Goal: Information Seeking & Learning: Learn about a topic

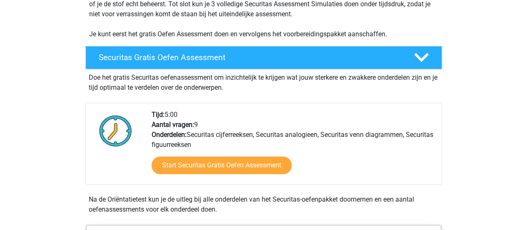
scroll to position [240, 0]
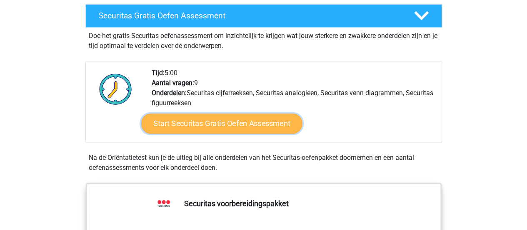
click at [276, 125] on link "Start Securitas Gratis Oefen Assessment" at bounding box center [221, 123] width 161 height 20
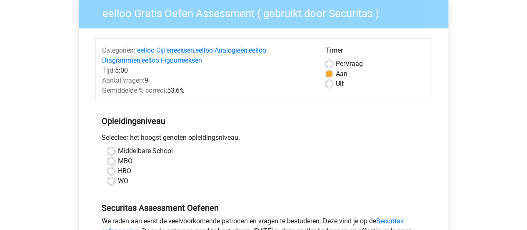
scroll to position [83, 0]
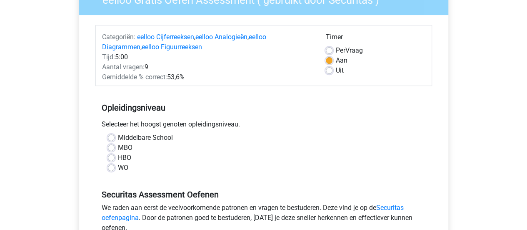
click at [156, 137] on label "Middelbare School" at bounding box center [145, 138] width 55 height 10
click at [115, 137] on input "Middelbare School" at bounding box center [111, 137] width 7 height 8
radio input "true"
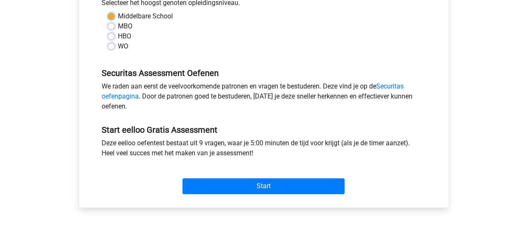
scroll to position [208, 0]
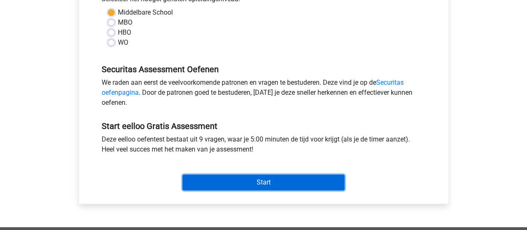
click at [244, 175] on input "Start" at bounding box center [264, 182] width 162 height 16
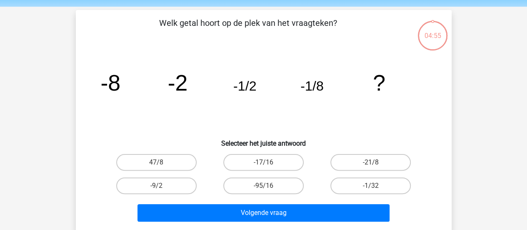
scroll to position [42, 0]
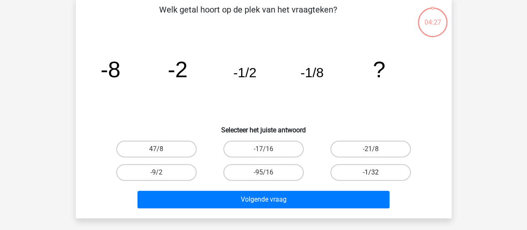
click at [360, 173] on label "-1/32" at bounding box center [370, 172] width 80 height 17
click at [371, 173] on input "-1/32" at bounding box center [373, 174] width 5 height 5
radio input "true"
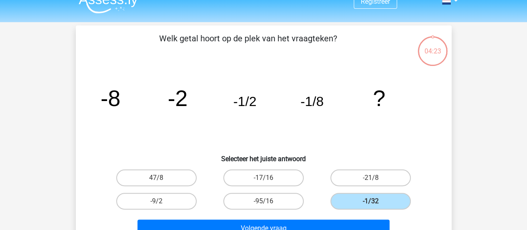
scroll to position [0, 0]
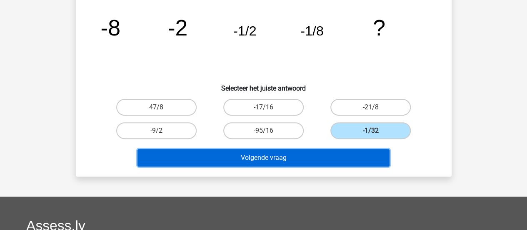
click at [304, 154] on button "Volgende vraag" at bounding box center [264, 158] width 252 height 18
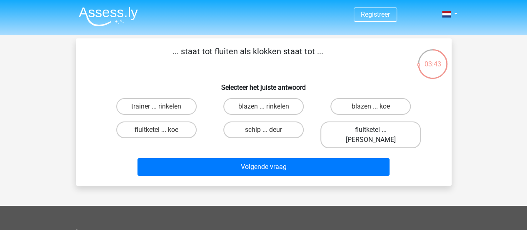
click at [359, 128] on label "fluitketel ... luiden" at bounding box center [370, 134] width 100 height 27
click at [371, 130] on input "fluitketel ... luiden" at bounding box center [373, 132] width 5 height 5
radio input "true"
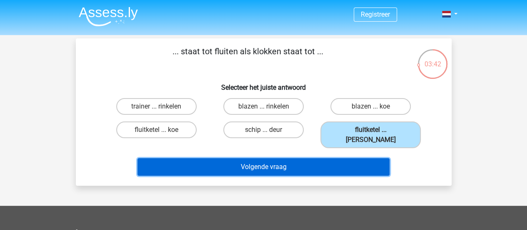
click at [299, 160] on button "Volgende vraag" at bounding box center [264, 167] width 252 height 18
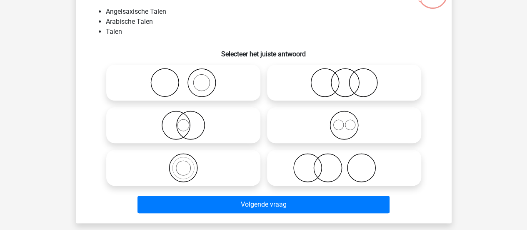
scroll to position [83, 0]
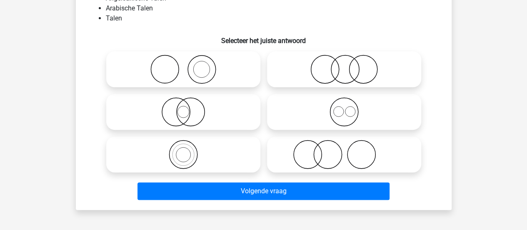
click at [179, 156] on icon at bounding box center [184, 154] width 148 height 29
click at [183, 150] on input "radio" at bounding box center [185, 147] width 5 height 5
radio input "true"
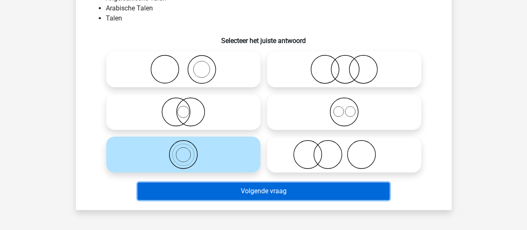
click at [203, 189] on button "Volgende vraag" at bounding box center [264, 191] width 252 height 18
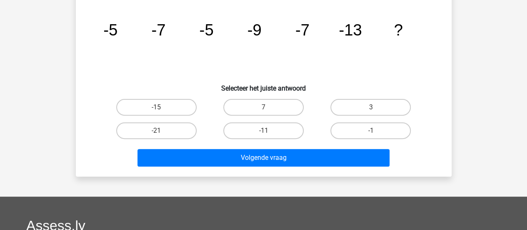
scroll to position [38, 0]
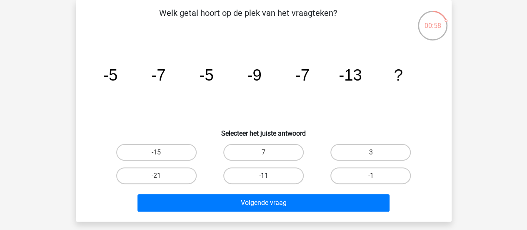
click at [252, 169] on label "-11" at bounding box center [263, 175] width 80 height 17
click at [263, 175] on input "-11" at bounding box center [265, 177] width 5 height 5
radio input "true"
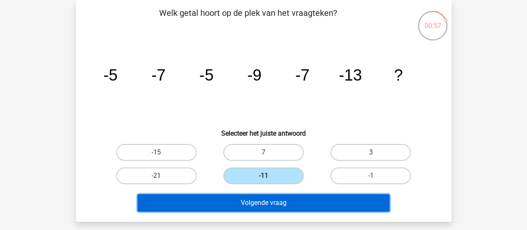
click at [271, 198] on button "Volgende vraag" at bounding box center [264, 203] width 252 height 18
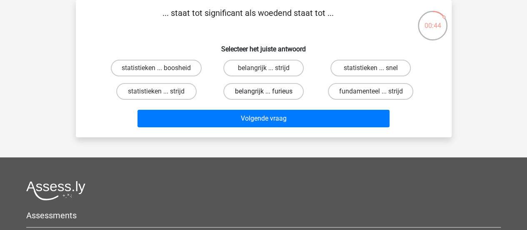
click at [269, 93] on label "belangrijk ... furieus" at bounding box center [263, 91] width 80 height 17
click at [269, 93] on input "belangrijk ... furieus" at bounding box center [265, 93] width 5 height 5
radio input "true"
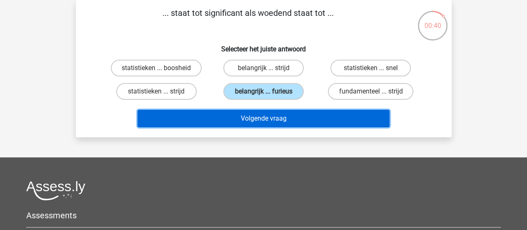
click at [261, 121] on button "Volgende vraag" at bounding box center [264, 119] width 252 height 18
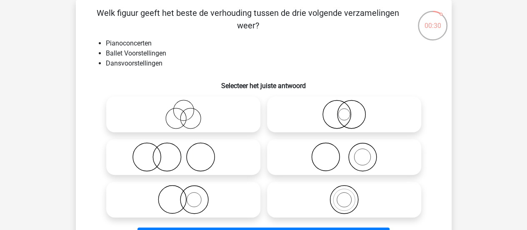
scroll to position [80, 0]
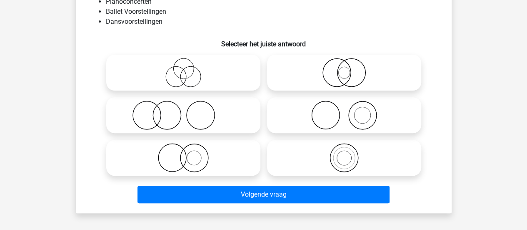
click at [193, 119] on icon at bounding box center [184, 114] width 148 height 29
click at [189, 111] on input "radio" at bounding box center [185, 107] width 5 height 5
radio input "true"
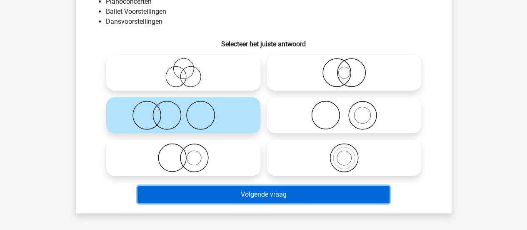
click at [220, 191] on button "Volgende vraag" at bounding box center [264, 194] width 252 height 18
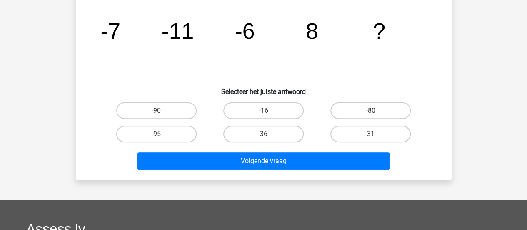
scroll to position [38, 0]
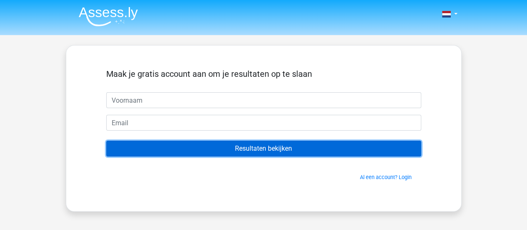
click at [302, 146] on input "Resultaten bekijken" at bounding box center [263, 148] width 315 height 16
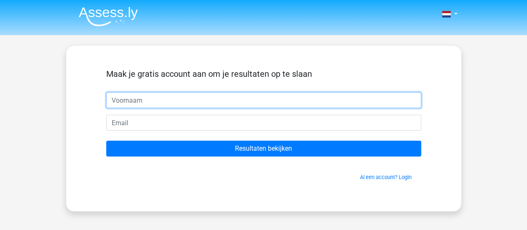
click at [211, 103] on input "text" at bounding box center [263, 100] width 315 height 16
type input "Hanne"
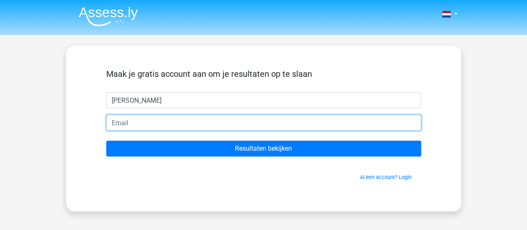
click at [189, 119] on input "email" at bounding box center [263, 123] width 315 height 16
type input "hanne.locquet@gmail.com"
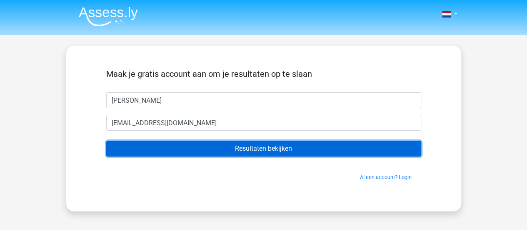
drag, startPoint x: 195, startPoint y: 145, endPoint x: 193, endPoint y: 152, distance: 7.0
click at [193, 152] on input "Resultaten bekijken" at bounding box center [263, 148] width 315 height 16
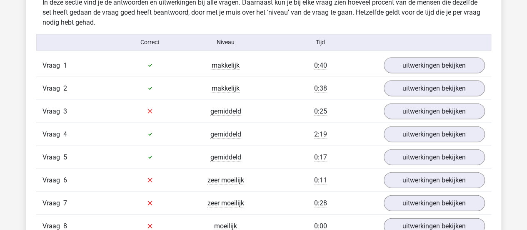
scroll to position [917, 0]
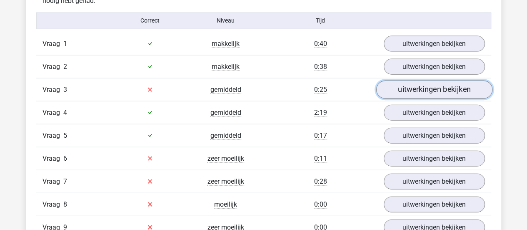
click at [420, 90] on link "uitwerkingen bekijken" at bounding box center [434, 89] width 116 height 18
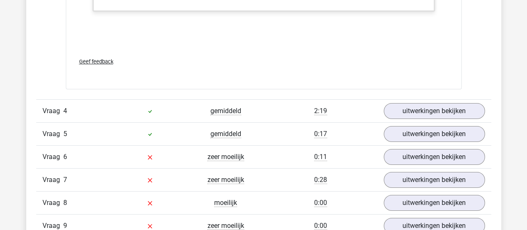
scroll to position [1500, 0]
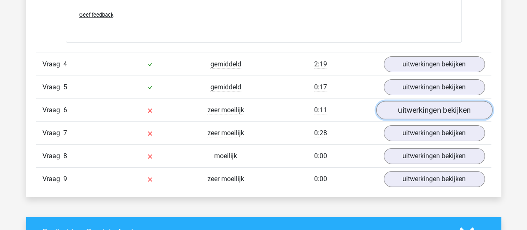
click at [413, 102] on link "uitwerkingen bekijken" at bounding box center [434, 110] width 116 height 18
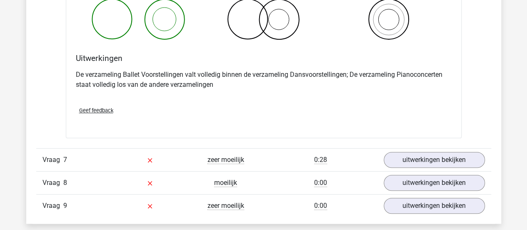
scroll to position [1834, 0]
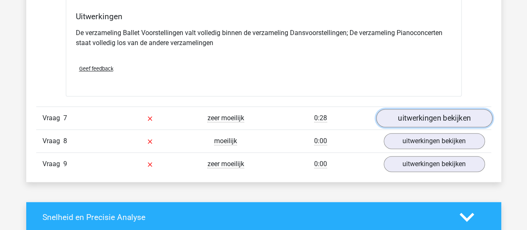
click at [435, 115] on link "uitwerkingen bekijken" at bounding box center [434, 118] width 116 height 18
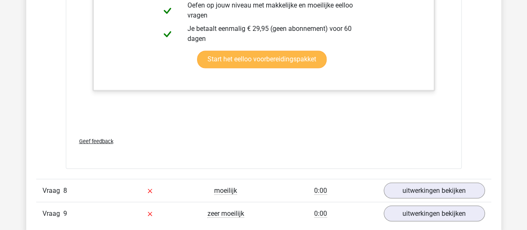
scroll to position [2334, 0]
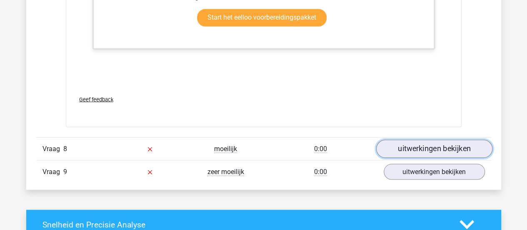
click at [431, 150] on link "uitwerkingen bekijken" at bounding box center [434, 148] width 116 height 18
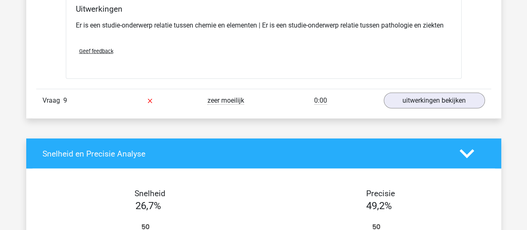
scroll to position [2584, 0]
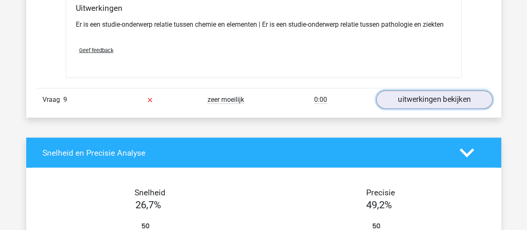
click at [388, 90] on link "uitwerkingen bekijken" at bounding box center [434, 99] width 116 height 18
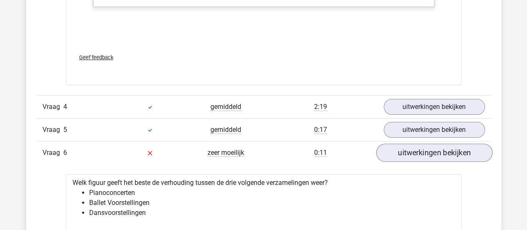
scroll to position [1459, 0]
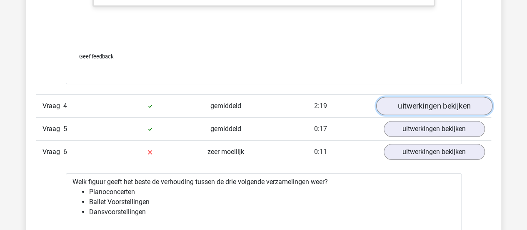
click at [403, 105] on link "uitwerkingen bekijken" at bounding box center [434, 106] width 116 height 18
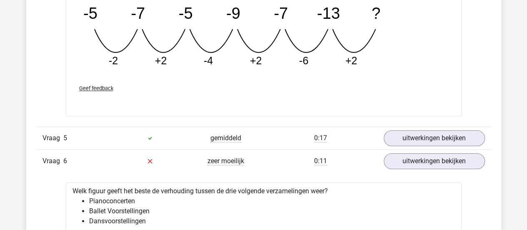
scroll to position [1875, 0]
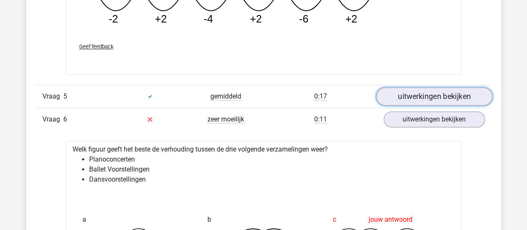
click at [407, 93] on link "uitwerkingen bekijken" at bounding box center [434, 96] width 116 height 18
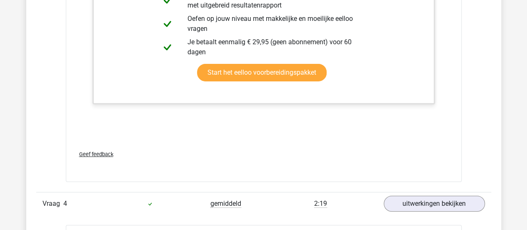
scroll to position [1250, 0]
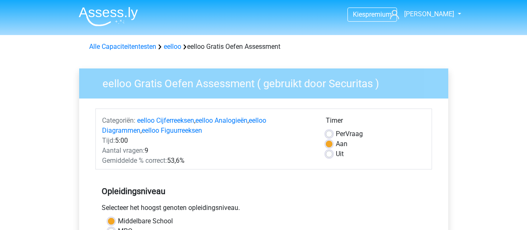
scroll to position [208, 0]
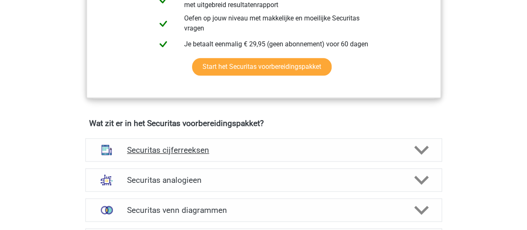
scroll to position [532, 0]
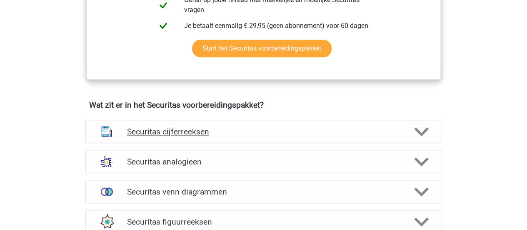
click at [416, 127] on polygon at bounding box center [421, 131] width 15 height 9
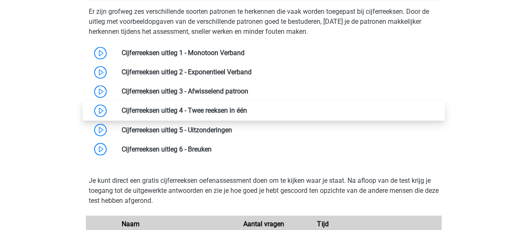
scroll to position [657, 0]
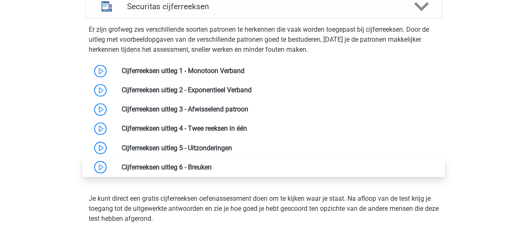
click at [212, 163] on link at bounding box center [212, 167] width 0 height 8
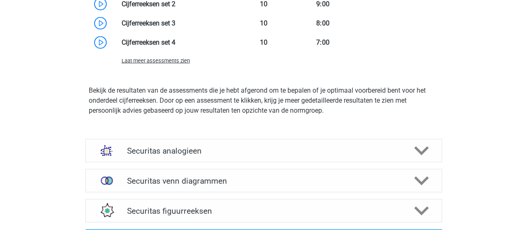
scroll to position [1073, 0]
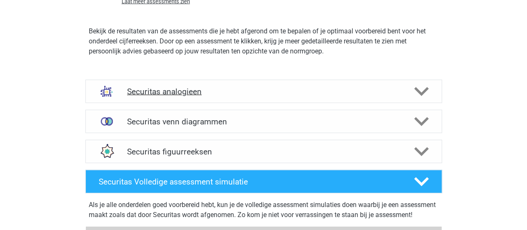
click at [220, 91] on h4 "Securitas analogieen" at bounding box center [263, 92] width 273 height 10
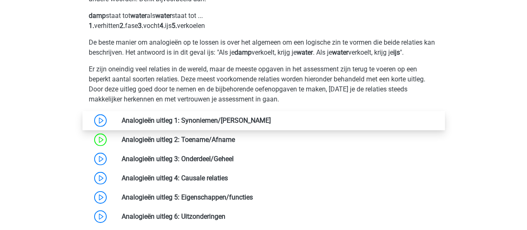
scroll to position [1240, 0]
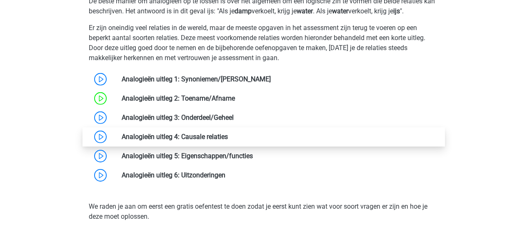
click at [228, 138] on link at bounding box center [228, 137] width 0 height 8
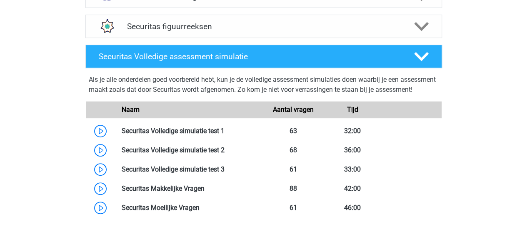
scroll to position [1792, 0]
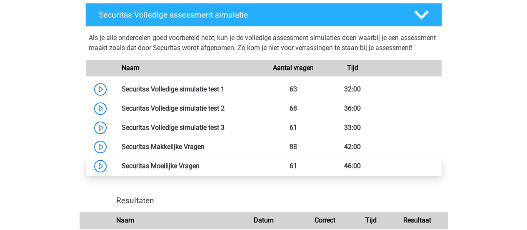
click at [200, 170] on link at bounding box center [200, 166] width 0 height 8
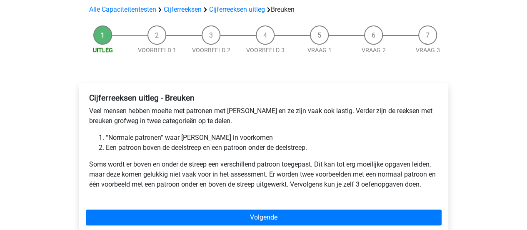
scroll to position [83, 0]
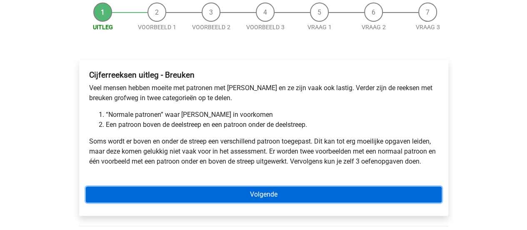
click at [210, 189] on link "Volgende" at bounding box center [264, 194] width 356 height 16
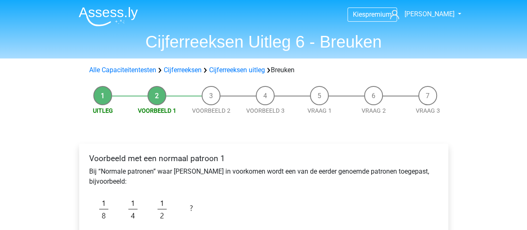
scroll to position [83, 0]
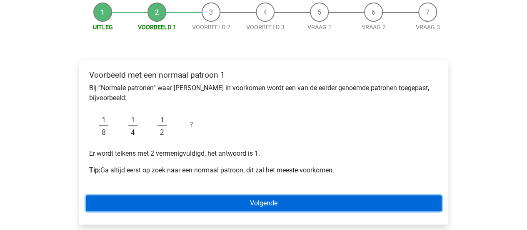
click at [192, 199] on link "Volgende" at bounding box center [264, 203] width 356 height 16
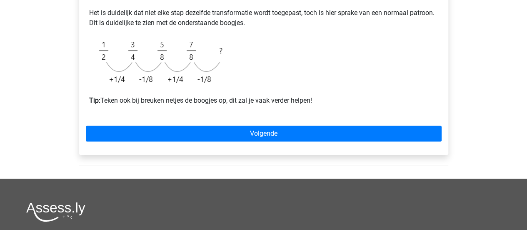
scroll to position [208, 0]
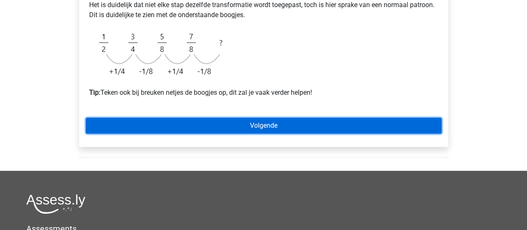
click at [207, 122] on link "Volgende" at bounding box center [264, 126] width 356 height 16
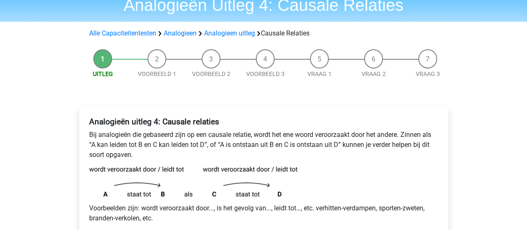
scroll to position [125, 0]
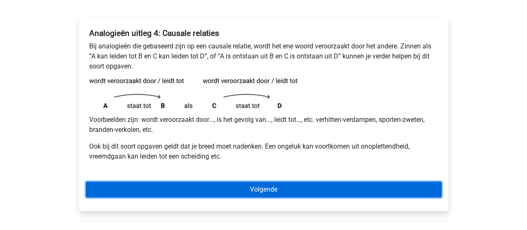
click at [238, 187] on link "Volgende" at bounding box center [264, 189] width 356 height 16
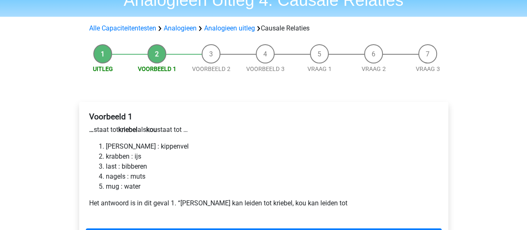
scroll to position [83, 0]
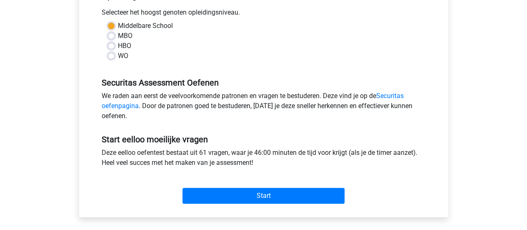
scroll to position [208, 0]
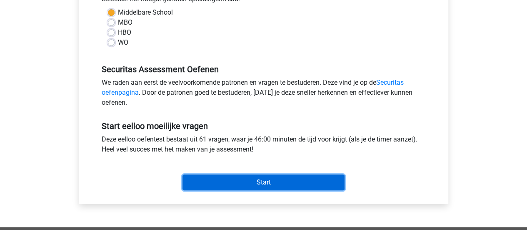
click at [249, 180] on input "Start" at bounding box center [264, 182] width 162 height 16
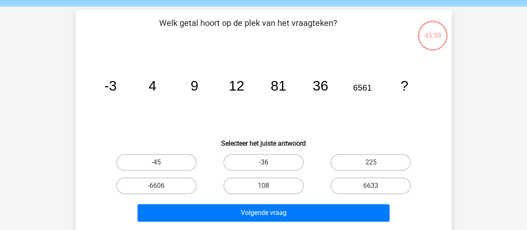
scroll to position [42, 0]
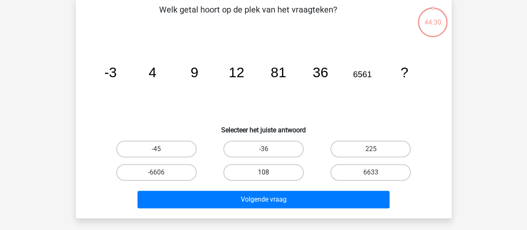
click at [276, 169] on label "108" at bounding box center [263, 172] width 80 height 17
click at [269, 172] on input "108" at bounding box center [265, 174] width 5 height 5
radio input "true"
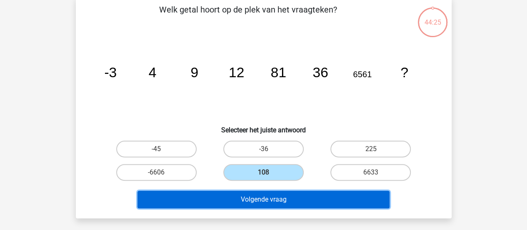
click at [305, 198] on button "Volgende vraag" at bounding box center [264, 199] width 252 height 18
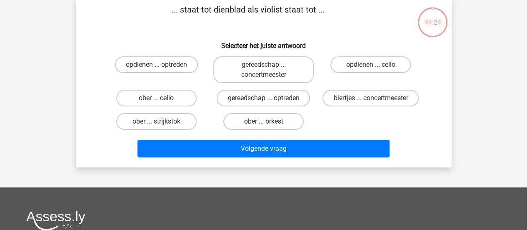
scroll to position [38, 0]
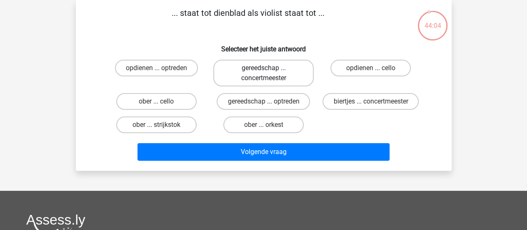
click at [276, 79] on label "gereedschap ... concertmeester" at bounding box center [263, 73] width 100 height 27
click at [269, 73] on input "gereedschap ... concertmeester" at bounding box center [265, 70] width 5 height 5
radio input "true"
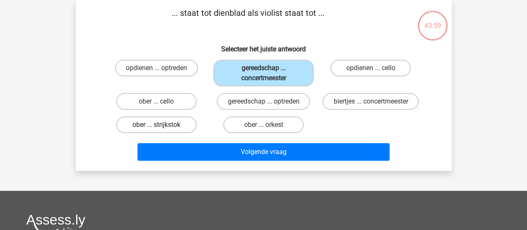
click at [174, 130] on label "ober ... strijkstok" at bounding box center [156, 124] width 80 height 17
click at [162, 130] on input "ober ... strijkstok" at bounding box center [158, 127] width 5 height 5
radio input "true"
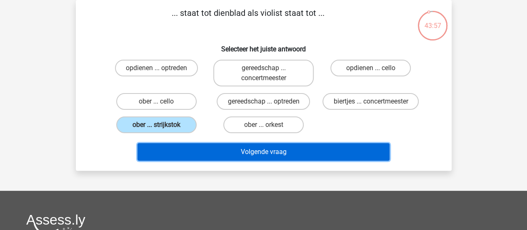
click at [202, 147] on button "Volgende vraag" at bounding box center [264, 152] width 252 height 18
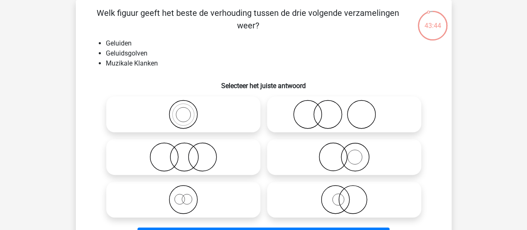
click at [191, 110] on icon at bounding box center [184, 114] width 148 height 29
click at [189, 110] on input "radio" at bounding box center [185, 107] width 5 height 5
radio input "true"
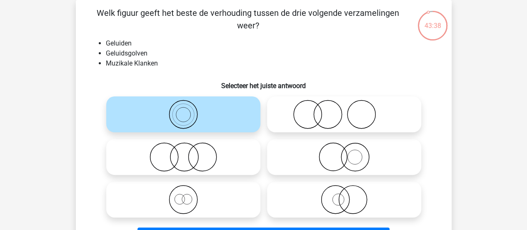
scroll to position [80, 0]
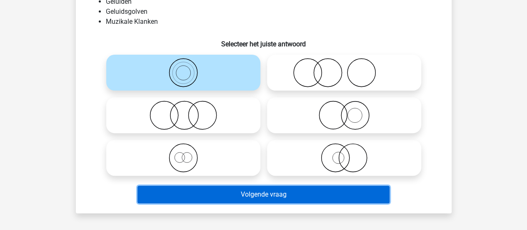
click at [248, 194] on button "Volgende vraag" at bounding box center [264, 194] width 252 height 18
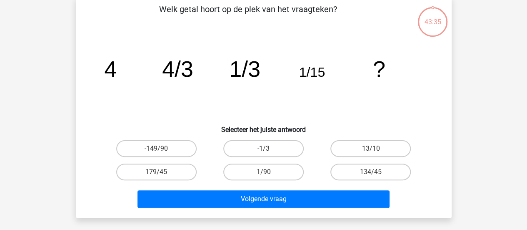
scroll to position [38, 0]
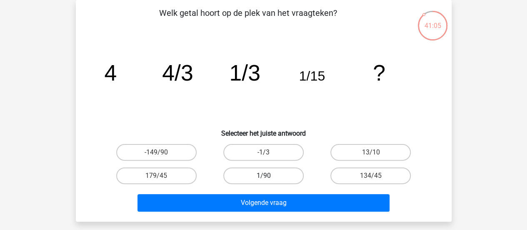
click at [285, 172] on label "1/90" at bounding box center [263, 175] width 80 height 17
click at [269, 175] on input "1/90" at bounding box center [265, 177] width 5 height 5
radio input "true"
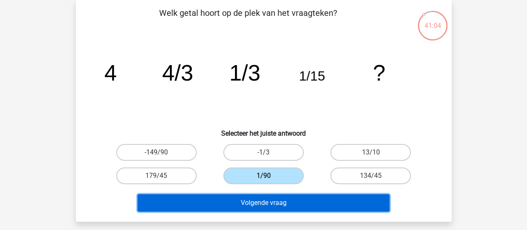
click at [303, 203] on button "Volgende vraag" at bounding box center [264, 203] width 252 height 18
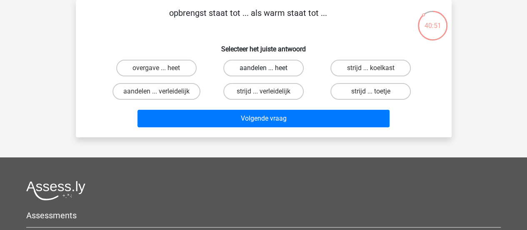
click at [207, 70] on div "aandelen ... heet" at bounding box center [156, 68] width 100 height 17
click at [278, 65] on label "aandelen ... heet" at bounding box center [263, 68] width 80 height 17
click at [269, 68] on input "aandelen ... heet" at bounding box center [265, 70] width 5 height 5
radio input "true"
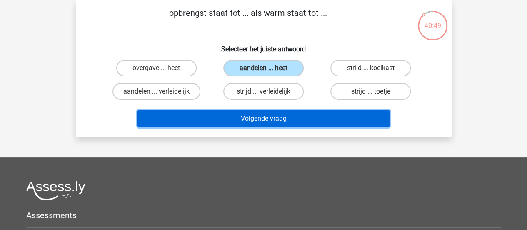
click at [305, 115] on button "Volgende vraag" at bounding box center [264, 119] width 252 height 18
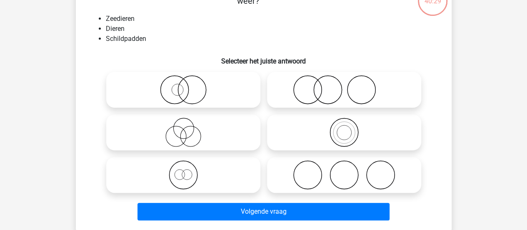
scroll to position [80, 0]
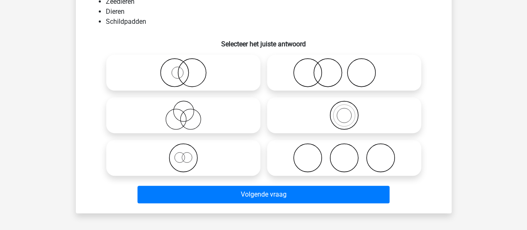
click at [182, 152] on icon at bounding box center [184, 157] width 148 height 29
click at [183, 152] on input "radio" at bounding box center [185, 150] width 5 height 5
radio input "true"
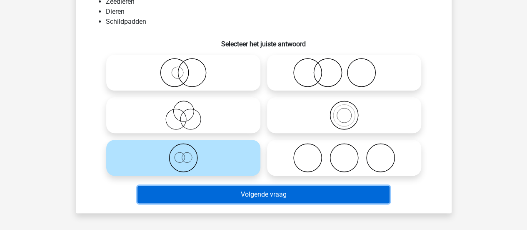
click at [250, 194] on button "Volgende vraag" at bounding box center [264, 194] width 252 height 18
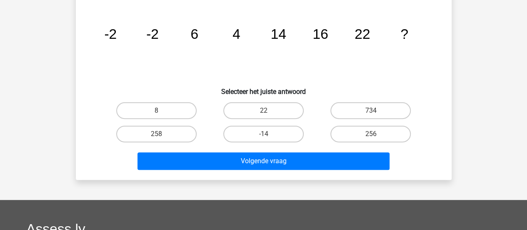
scroll to position [38, 0]
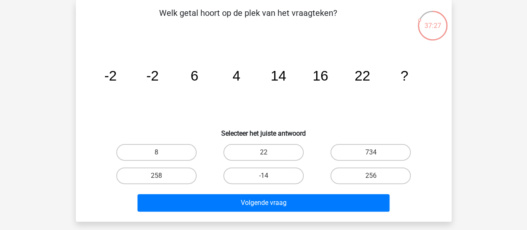
click at [243, 143] on div "22" at bounding box center [263, 151] width 107 height 23
click at [243, 149] on label "22" at bounding box center [263, 152] width 80 height 17
click at [263, 152] on input "22" at bounding box center [265, 154] width 5 height 5
radio input "true"
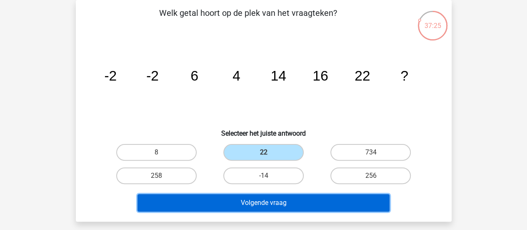
click at [238, 196] on button "Volgende vraag" at bounding box center [264, 203] width 252 height 18
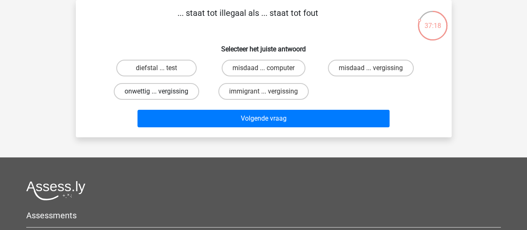
click at [172, 90] on label "onwettig ... vergissing" at bounding box center [156, 91] width 85 height 17
click at [162, 91] on input "onwettig ... vergissing" at bounding box center [158, 93] width 5 height 5
radio input "true"
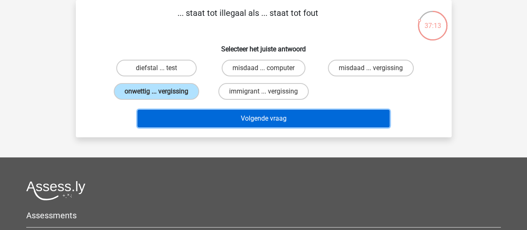
click at [207, 118] on button "Volgende vraag" at bounding box center [264, 119] width 252 height 18
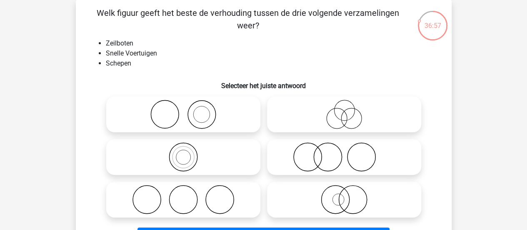
click at [180, 115] on icon at bounding box center [184, 114] width 148 height 29
click at [183, 110] on input "radio" at bounding box center [185, 107] width 5 height 5
radio input "true"
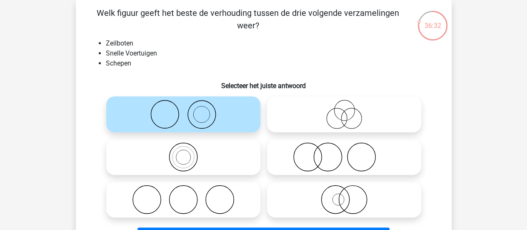
click at [325, 206] on icon at bounding box center [344, 199] width 148 height 29
click at [344, 195] on input "radio" at bounding box center [346, 192] width 5 height 5
radio input "true"
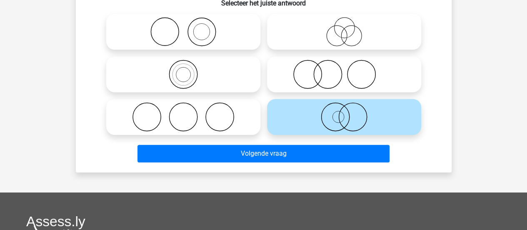
scroll to position [122, 0]
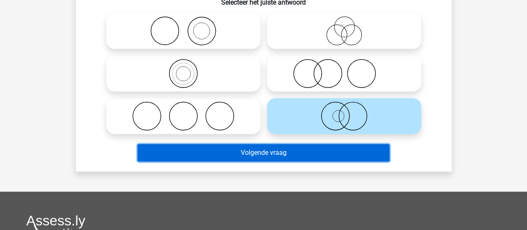
click at [326, 153] on button "Volgende vraag" at bounding box center [264, 153] width 252 height 18
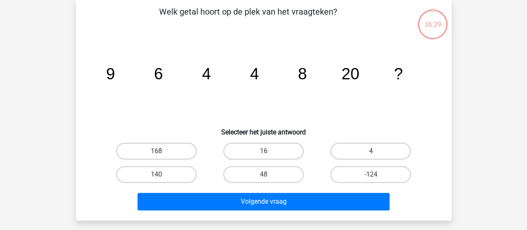
scroll to position [38, 0]
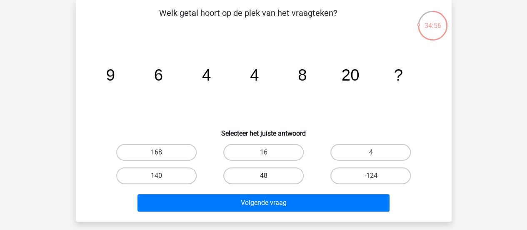
click at [257, 171] on label "48" at bounding box center [263, 175] width 80 height 17
click at [263, 175] on input "48" at bounding box center [265, 177] width 5 height 5
radio input "true"
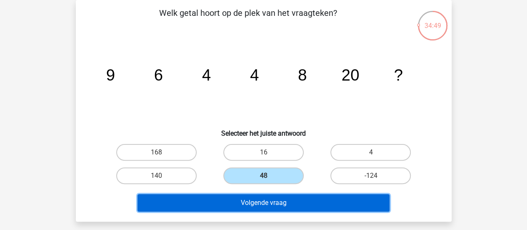
click at [295, 200] on button "Volgende vraag" at bounding box center [264, 203] width 252 height 18
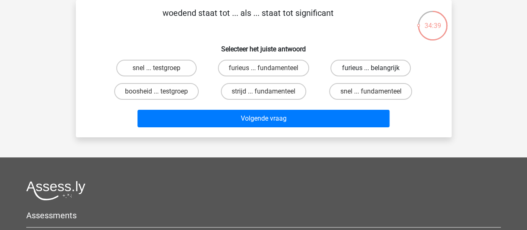
click at [396, 68] on label "furieus ... belangrijk" at bounding box center [370, 68] width 80 height 17
click at [376, 68] on input "furieus ... belangrijk" at bounding box center [373, 70] width 5 height 5
radio input "true"
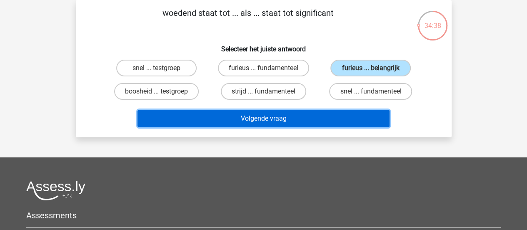
click at [350, 114] on button "Volgende vraag" at bounding box center [264, 119] width 252 height 18
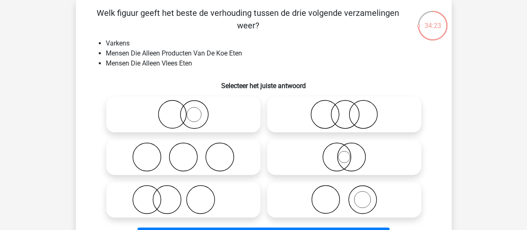
click at [220, 187] on icon at bounding box center [184, 199] width 148 height 29
click at [189, 190] on input "radio" at bounding box center [185, 192] width 5 height 5
radio input "true"
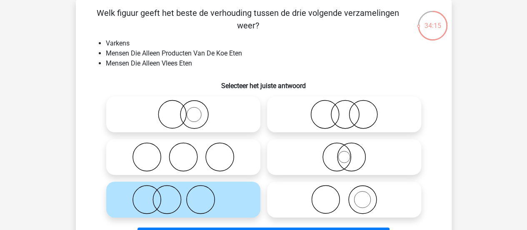
click at [360, 167] on icon at bounding box center [344, 156] width 148 height 29
click at [350, 153] on input "radio" at bounding box center [346, 149] width 5 height 5
radio input "true"
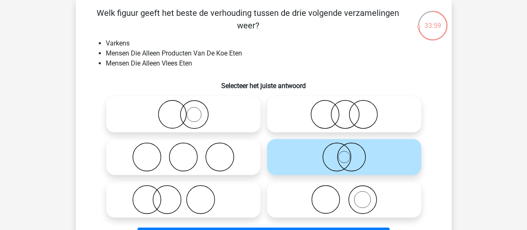
click at [334, 189] on circle at bounding box center [326, 199] width 28 height 28
click at [344, 190] on input "radio" at bounding box center [346, 192] width 5 height 5
radio input "true"
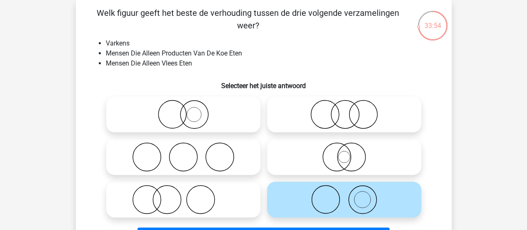
click at [333, 105] on icon at bounding box center [344, 114] width 148 height 29
click at [344, 105] on input "radio" at bounding box center [346, 107] width 5 height 5
radio input "true"
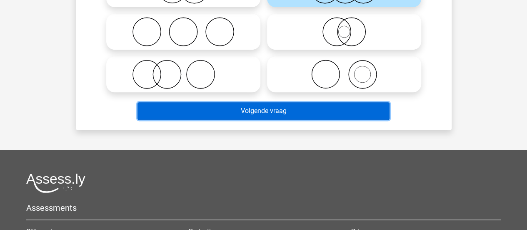
click at [343, 113] on button "Volgende vraag" at bounding box center [264, 111] width 252 height 18
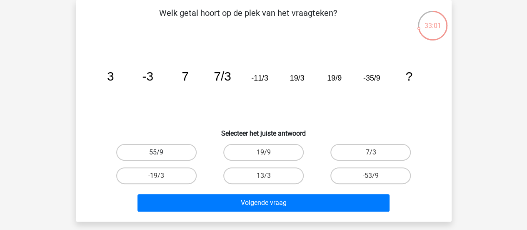
click at [173, 148] on label "55/9" at bounding box center [156, 152] width 80 height 17
click at [162, 152] on input "55/9" at bounding box center [158, 154] width 5 height 5
radio input "true"
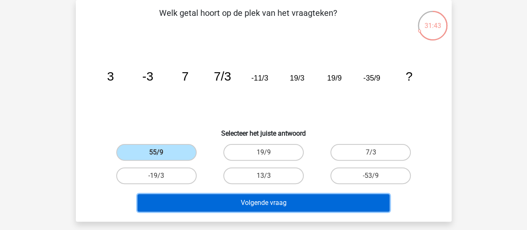
click at [315, 201] on button "Volgende vraag" at bounding box center [264, 203] width 252 height 18
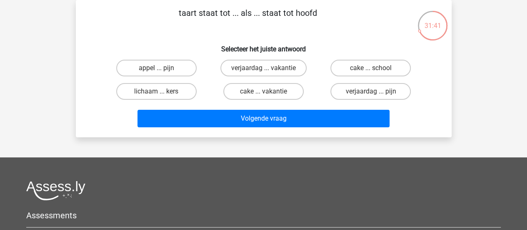
scroll to position [0, 0]
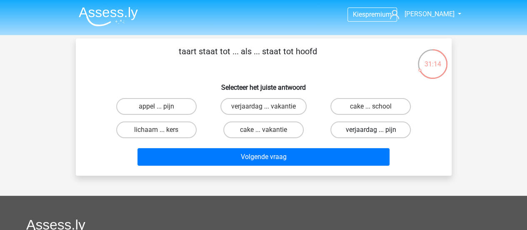
click at [383, 125] on label "verjaardag ... pijn" at bounding box center [370, 129] width 80 height 17
click at [376, 130] on input "verjaardag ... pijn" at bounding box center [373, 132] width 5 height 5
radio input "true"
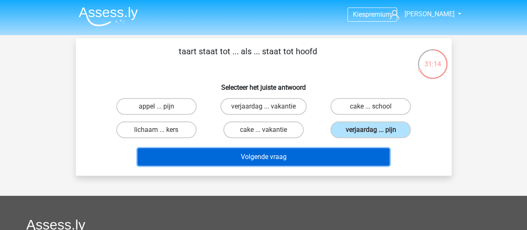
click at [332, 158] on button "Volgende vraag" at bounding box center [264, 157] width 252 height 18
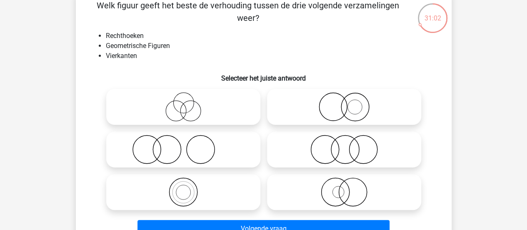
scroll to position [38, 0]
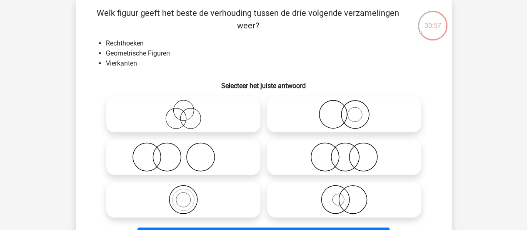
click at [345, 120] on icon at bounding box center [344, 114] width 148 height 29
click at [345, 110] on input "radio" at bounding box center [346, 107] width 5 height 5
radio input "true"
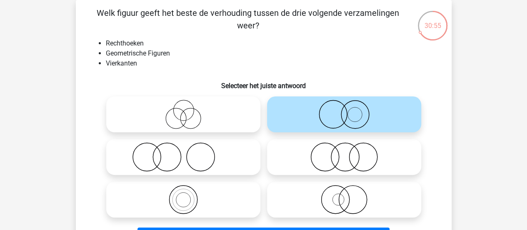
click at [336, 155] on icon at bounding box center [344, 156] width 148 height 29
click at [344, 153] on input "radio" at bounding box center [346, 149] width 5 height 5
radio input "true"
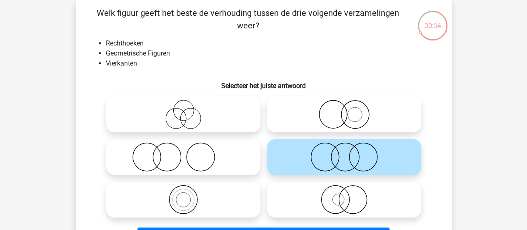
scroll to position [80, 0]
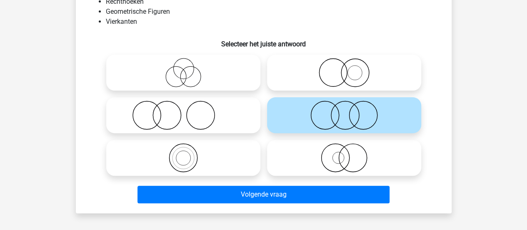
click at [330, 164] on icon at bounding box center [344, 157] width 148 height 29
click at [344, 153] on input "radio" at bounding box center [346, 150] width 5 height 5
radio input "true"
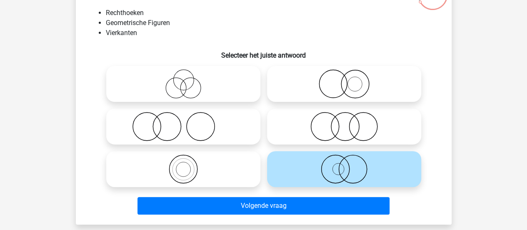
scroll to position [38, 0]
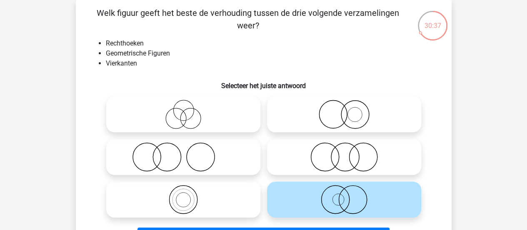
click at [215, 193] on icon at bounding box center [184, 199] width 148 height 29
click at [189, 193] on input "radio" at bounding box center [185, 192] width 5 height 5
radio input "true"
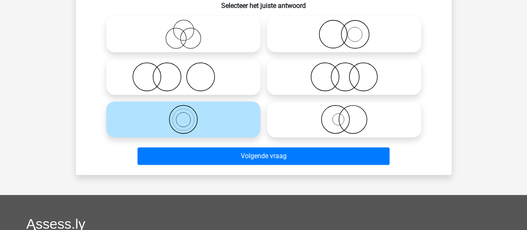
scroll to position [122, 0]
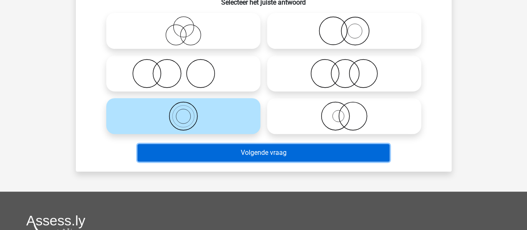
click at [243, 152] on button "Volgende vraag" at bounding box center [264, 153] width 252 height 18
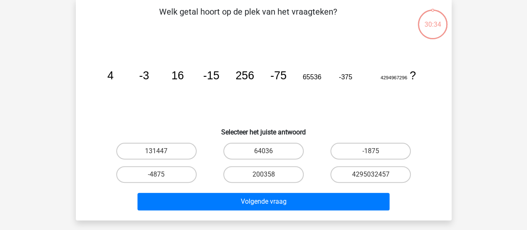
scroll to position [38, 0]
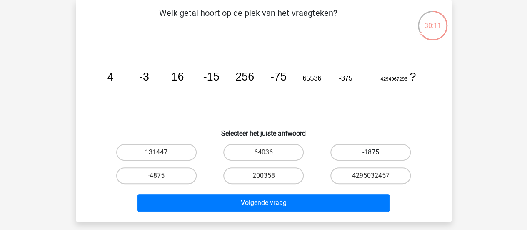
click at [364, 154] on label "-1875" at bounding box center [370, 152] width 80 height 17
click at [371, 154] on input "-1875" at bounding box center [373, 154] width 5 height 5
radio input "true"
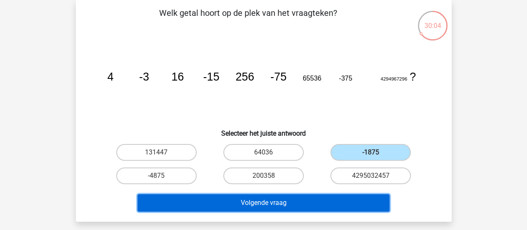
click at [346, 198] on button "Volgende vraag" at bounding box center [264, 203] width 252 height 18
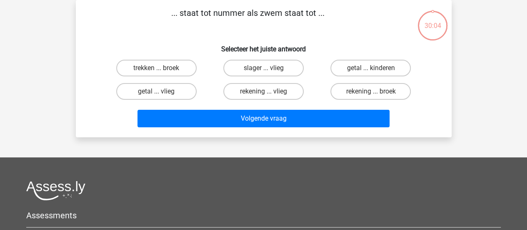
scroll to position [0, 0]
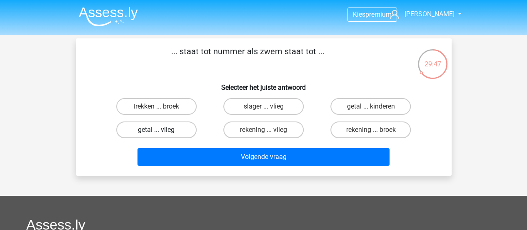
click at [174, 130] on label "getal ... vlieg" at bounding box center [156, 129] width 80 height 17
click at [162, 130] on input "getal ... vlieg" at bounding box center [158, 132] width 5 height 5
radio input "true"
click at [368, 133] on label "rekening ... broek" at bounding box center [370, 129] width 80 height 17
click at [371, 133] on input "rekening ... broek" at bounding box center [373, 132] width 5 height 5
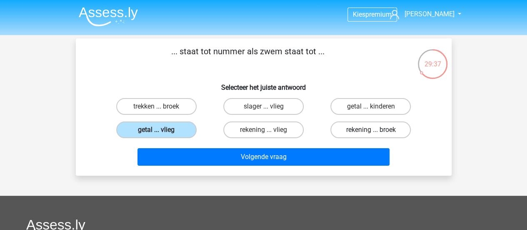
radio input "true"
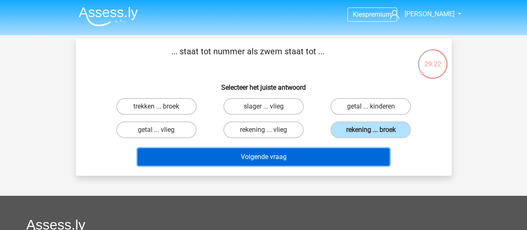
click at [358, 158] on button "Volgende vraag" at bounding box center [264, 157] width 252 height 18
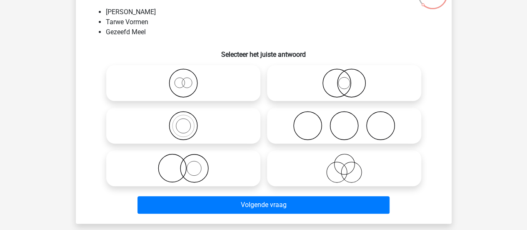
scroll to position [83, 0]
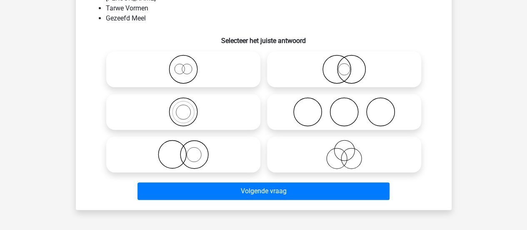
click at [193, 72] on icon at bounding box center [184, 69] width 148 height 29
click at [189, 65] on input "radio" at bounding box center [185, 62] width 5 height 5
radio input "true"
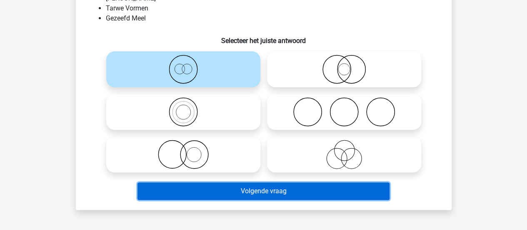
click at [250, 190] on button "Volgende vraag" at bounding box center [264, 191] width 252 height 18
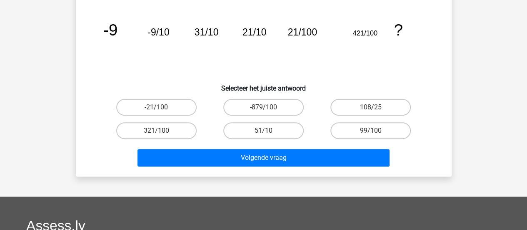
scroll to position [38, 0]
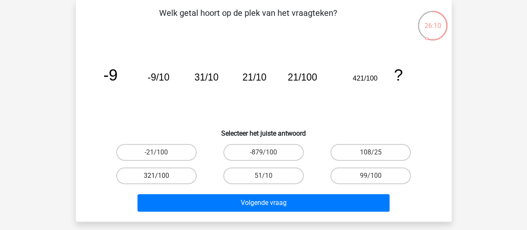
click at [178, 175] on label "321/100" at bounding box center [156, 175] width 80 height 17
click at [162, 175] on input "321/100" at bounding box center [158, 177] width 5 height 5
radio input "true"
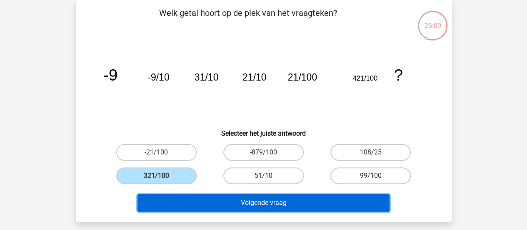
click at [256, 199] on button "Volgende vraag" at bounding box center [264, 203] width 252 height 18
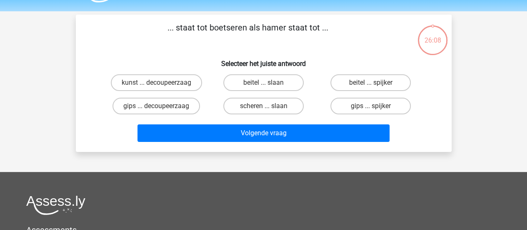
scroll to position [0, 0]
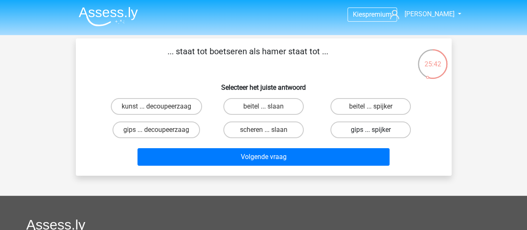
click at [393, 127] on label "gips ... spijker" at bounding box center [370, 129] width 80 height 17
click at [376, 130] on input "gips ... spijker" at bounding box center [373, 132] width 5 height 5
radio input "true"
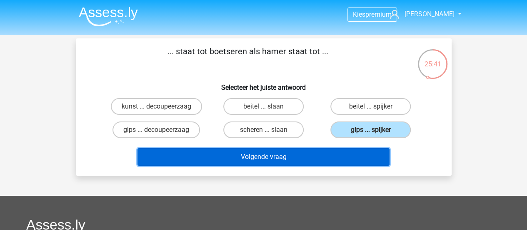
click at [356, 155] on button "Volgende vraag" at bounding box center [264, 157] width 252 height 18
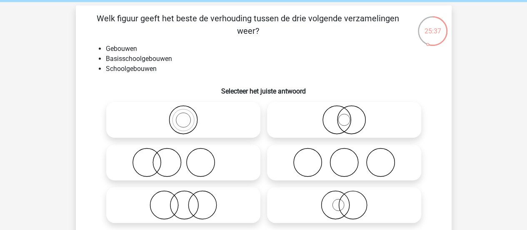
scroll to position [83, 0]
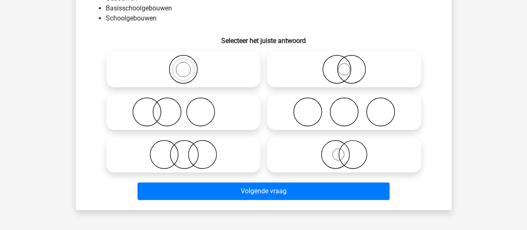
click at [220, 65] on icon at bounding box center [184, 69] width 148 height 29
click at [189, 65] on input "radio" at bounding box center [185, 62] width 5 height 5
radio input "true"
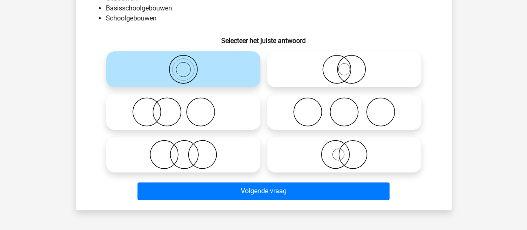
scroll to position [42, 0]
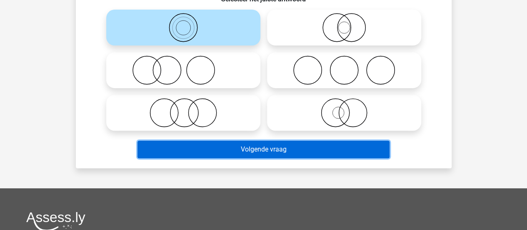
click at [287, 156] on button "Volgende vraag" at bounding box center [264, 149] width 252 height 18
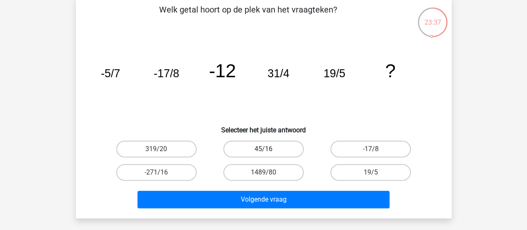
click at [273, 149] on label "45/16" at bounding box center [263, 148] width 80 height 17
click at [269, 149] on input "45/16" at bounding box center [265, 151] width 5 height 5
radio input "true"
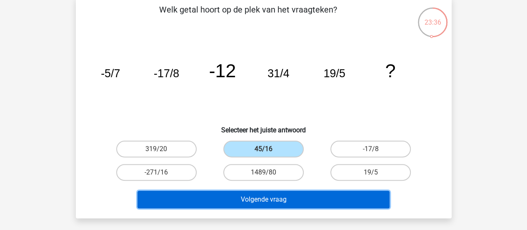
click at [280, 199] on button "Volgende vraag" at bounding box center [264, 199] width 252 height 18
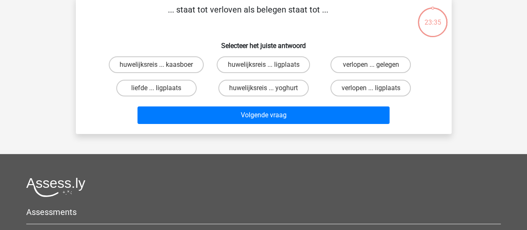
scroll to position [38, 0]
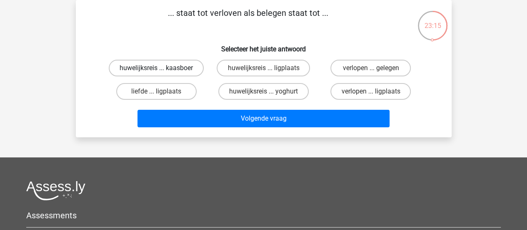
click at [185, 64] on label "huwelijksreis ... kaasboer" at bounding box center [156, 68] width 95 height 17
click at [162, 68] on input "huwelijksreis ... kaasboer" at bounding box center [158, 70] width 5 height 5
radio input "true"
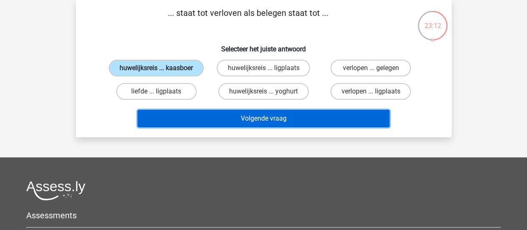
click at [249, 119] on button "Volgende vraag" at bounding box center [264, 119] width 252 height 18
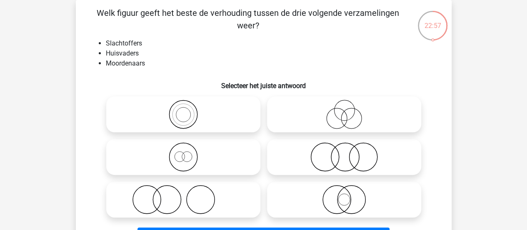
scroll to position [80, 0]
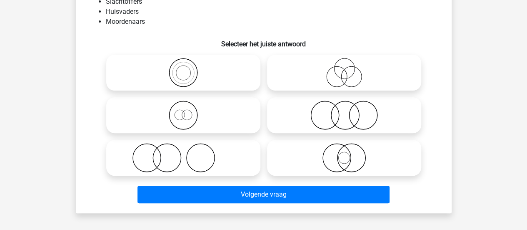
click at [211, 146] on icon at bounding box center [184, 157] width 148 height 29
click at [189, 148] on input "radio" at bounding box center [185, 150] width 5 height 5
radio input "true"
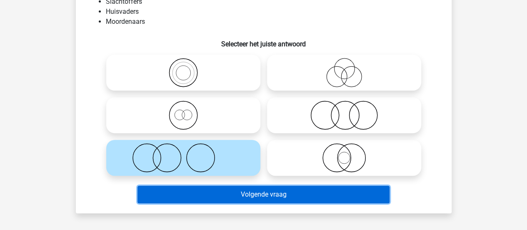
click at [244, 190] on button "Volgende vraag" at bounding box center [264, 194] width 252 height 18
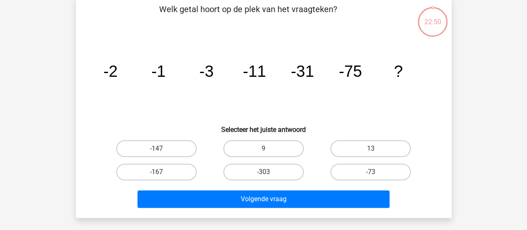
scroll to position [38, 0]
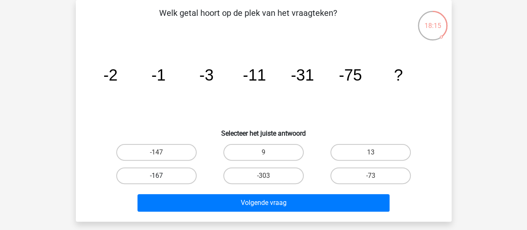
click at [188, 178] on label "-167" at bounding box center [156, 175] width 80 height 17
click at [162, 178] on input "-167" at bounding box center [158, 177] width 5 height 5
radio input "true"
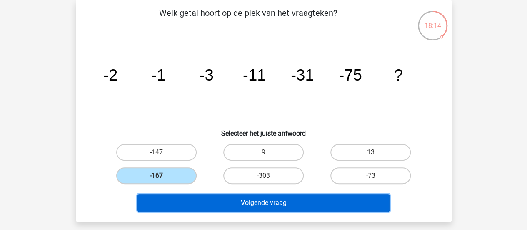
click at [217, 196] on button "Volgende vraag" at bounding box center [264, 203] width 252 height 18
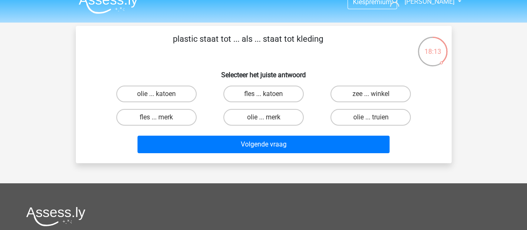
scroll to position [0, 0]
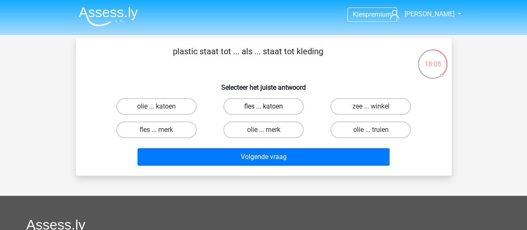
click at [261, 104] on label "fles ... katoen" at bounding box center [263, 106] width 80 height 17
click at [263, 106] on input "fles ... katoen" at bounding box center [265, 108] width 5 height 5
radio input "true"
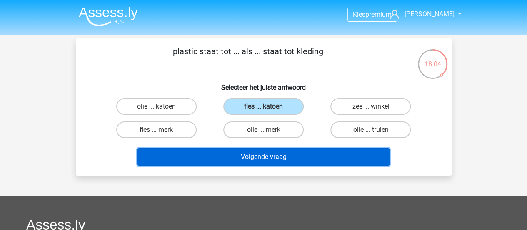
click at [283, 150] on button "Volgende vraag" at bounding box center [264, 157] width 252 height 18
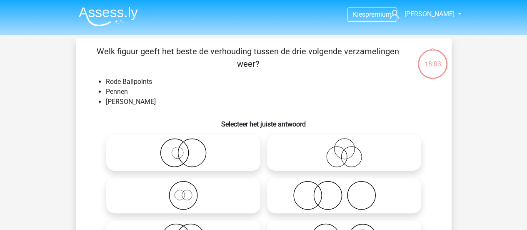
scroll to position [38, 0]
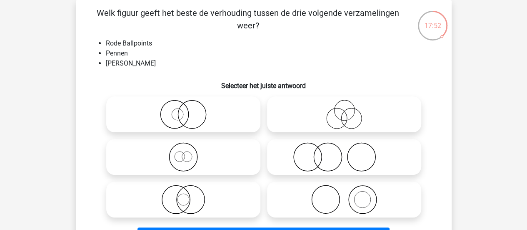
click at [208, 120] on icon at bounding box center [184, 114] width 148 height 29
click at [189, 110] on input "radio" at bounding box center [185, 107] width 5 height 5
radio input "true"
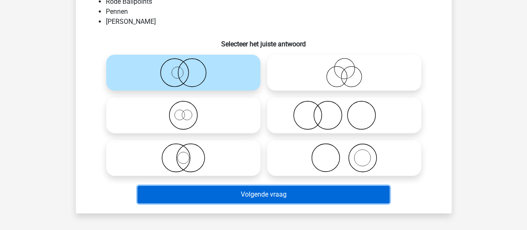
click at [293, 191] on button "Volgende vraag" at bounding box center [264, 194] width 252 height 18
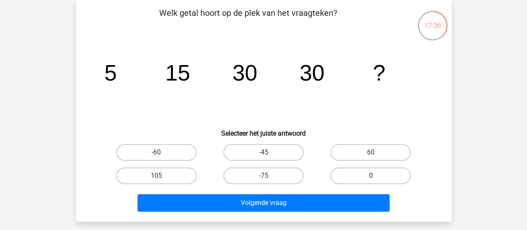
click at [385, 168] on label "0" at bounding box center [370, 175] width 80 height 17
click at [376, 175] on input "0" at bounding box center [373, 177] width 5 height 5
radio input "true"
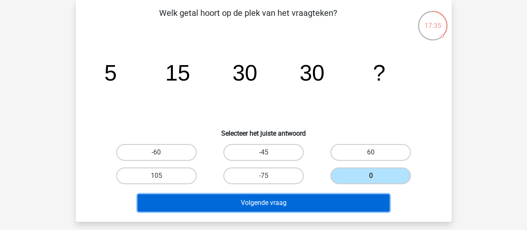
click at [362, 202] on button "Volgende vraag" at bounding box center [264, 203] width 252 height 18
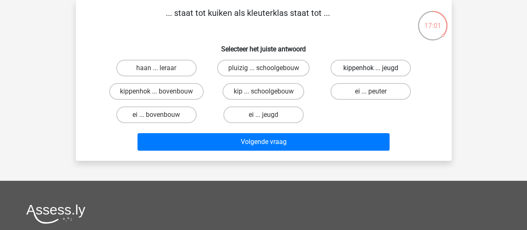
click at [359, 68] on label "kippenhok ... jeugd" at bounding box center [370, 68] width 80 height 17
click at [371, 68] on input "kippenhok ... jeugd" at bounding box center [373, 70] width 5 height 5
radio input "true"
click at [355, 85] on label "ei ... peuter" at bounding box center [370, 91] width 80 height 17
click at [371, 91] on input "ei ... peuter" at bounding box center [373, 93] width 5 height 5
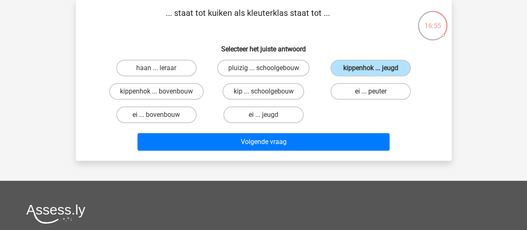
radio input "true"
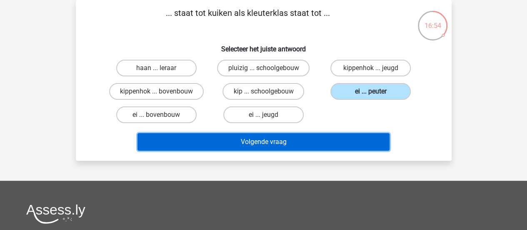
click at [278, 137] on button "Volgende vraag" at bounding box center [264, 142] width 252 height 18
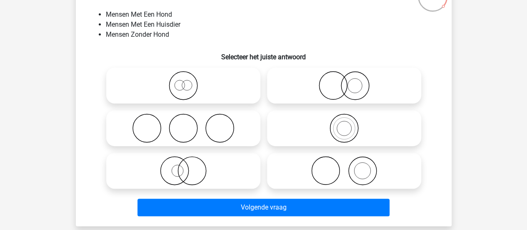
scroll to position [80, 0]
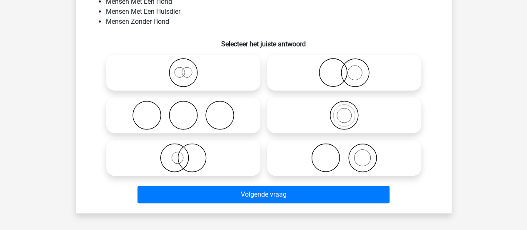
click at [375, 158] on icon at bounding box center [344, 157] width 148 height 29
click at [350, 153] on input "radio" at bounding box center [346, 150] width 5 height 5
radio input "true"
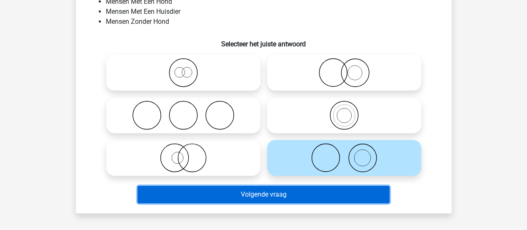
click at [350, 190] on button "Volgende vraag" at bounding box center [264, 194] width 252 height 18
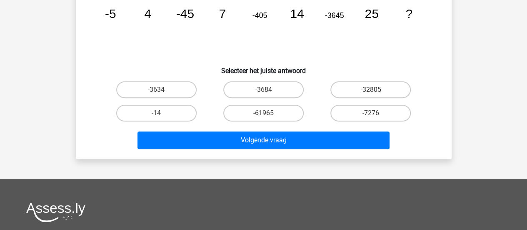
scroll to position [42, 0]
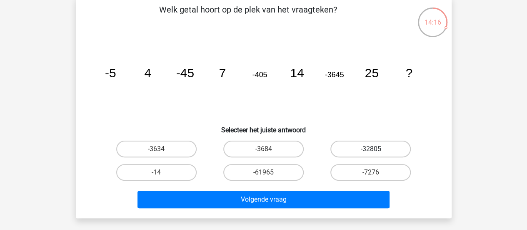
click at [360, 144] on label "-32805" at bounding box center [370, 148] width 80 height 17
click at [371, 149] on input "-32805" at bounding box center [373, 151] width 5 height 5
radio input "true"
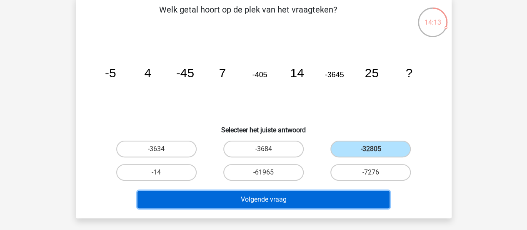
click at [341, 194] on button "Volgende vraag" at bounding box center [264, 199] width 252 height 18
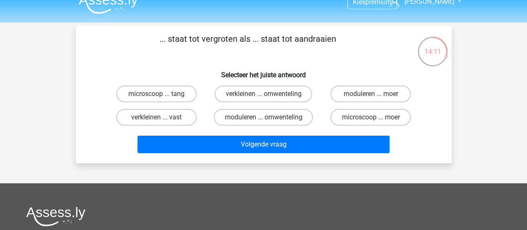
scroll to position [0, 0]
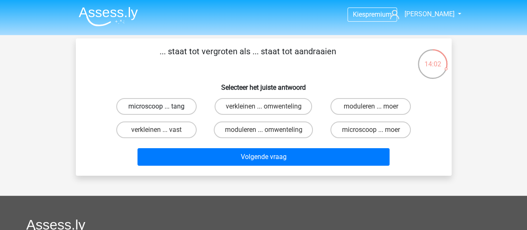
click at [175, 106] on label "microscoop ... tang" at bounding box center [156, 106] width 80 height 17
click at [162, 106] on input "microscoop ... tang" at bounding box center [158, 108] width 5 height 5
radio input "true"
click at [366, 127] on label "microscoop ... moer" at bounding box center [370, 129] width 80 height 17
click at [371, 130] on input "microscoop ... moer" at bounding box center [373, 132] width 5 height 5
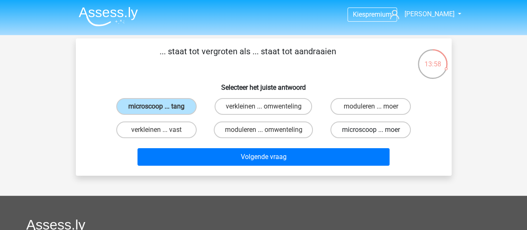
radio input "true"
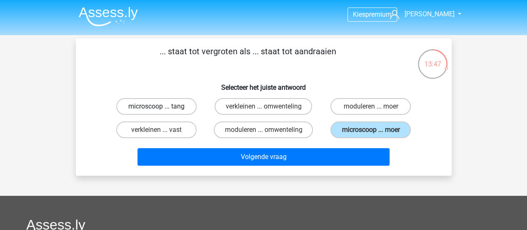
click at [190, 109] on label "microscoop ... tang" at bounding box center [156, 106] width 80 height 17
click at [162, 109] on input "microscoop ... tang" at bounding box center [158, 108] width 5 height 5
radio input "true"
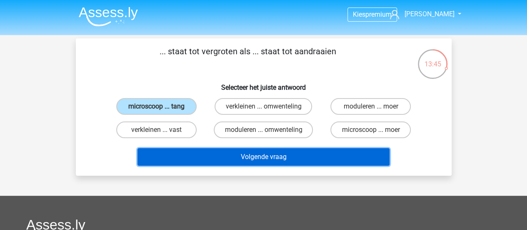
click at [227, 155] on button "Volgende vraag" at bounding box center [264, 157] width 252 height 18
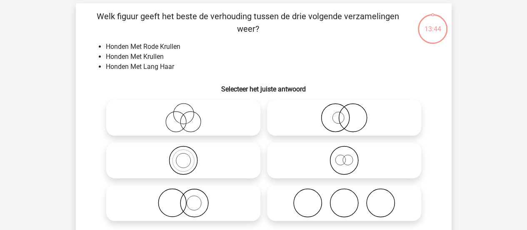
scroll to position [38, 0]
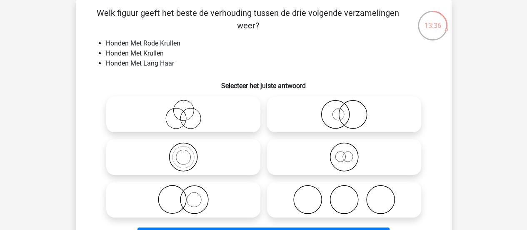
click at [180, 205] on icon at bounding box center [184, 199] width 148 height 29
click at [183, 195] on input "radio" at bounding box center [185, 192] width 5 height 5
radio input "true"
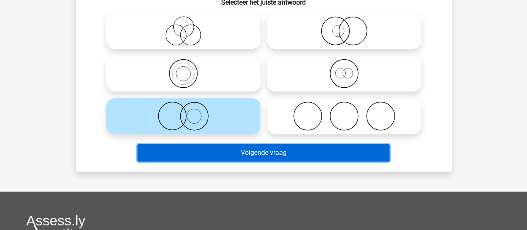
click at [254, 150] on button "Volgende vraag" at bounding box center [264, 153] width 252 height 18
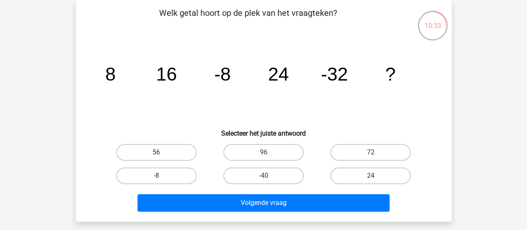
click at [166, 147] on label "56" at bounding box center [156, 152] width 80 height 17
click at [162, 152] on input "56" at bounding box center [158, 154] width 5 height 5
radio input "true"
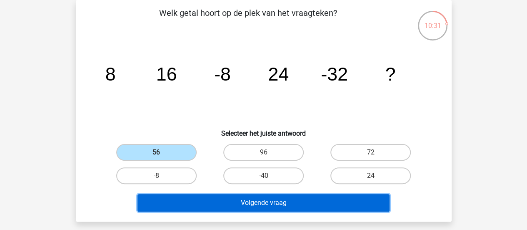
click at [232, 194] on button "Volgende vraag" at bounding box center [264, 203] width 252 height 18
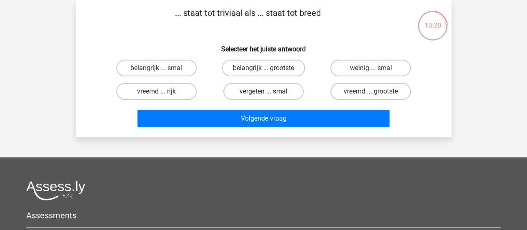
click at [259, 96] on label "vergeten ... smal" at bounding box center [263, 91] width 80 height 17
click at [263, 96] on input "vergeten ... smal" at bounding box center [265, 93] width 5 height 5
radio input "true"
click at [178, 65] on label "belangrijk ... smal" at bounding box center [156, 68] width 80 height 17
click at [162, 68] on input "belangrijk ... smal" at bounding box center [158, 70] width 5 height 5
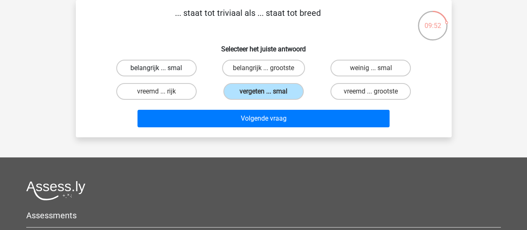
radio input "true"
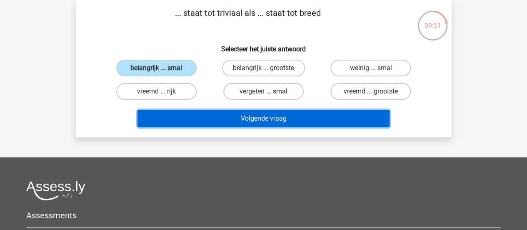
click at [200, 112] on button "Volgende vraag" at bounding box center [264, 119] width 252 height 18
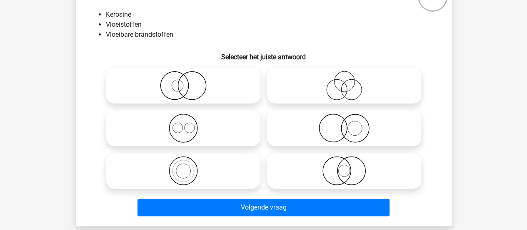
scroll to position [80, 0]
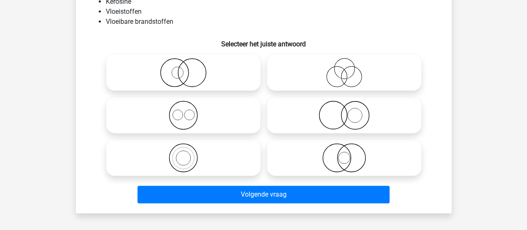
click at [196, 150] on icon at bounding box center [184, 157] width 148 height 29
click at [189, 150] on input "radio" at bounding box center [185, 150] width 5 height 5
radio input "true"
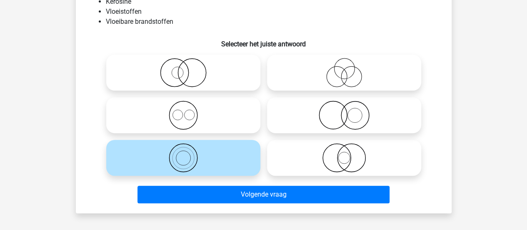
click at [373, 167] on icon at bounding box center [344, 157] width 148 height 29
click at [350, 153] on input "radio" at bounding box center [346, 150] width 5 height 5
radio input "true"
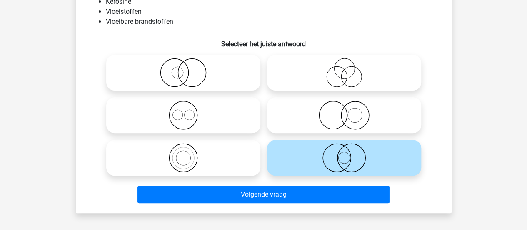
click at [231, 109] on icon at bounding box center [184, 114] width 148 height 29
click at [189, 109] on input "radio" at bounding box center [185, 107] width 5 height 5
radio input "true"
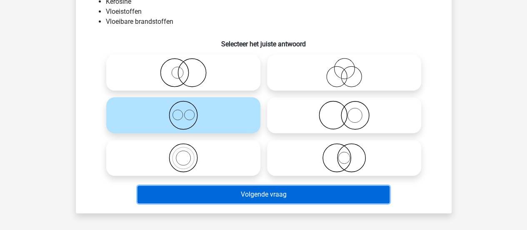
click at [246, 196] on button "Volgende vraag" at bounding box center [264, 194] width 252 height 18
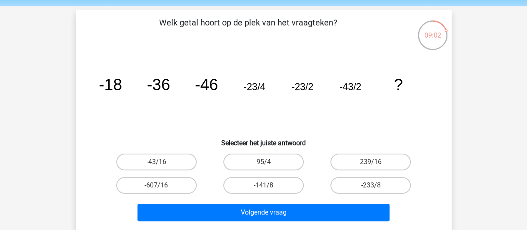
scroll to position [42, 0]
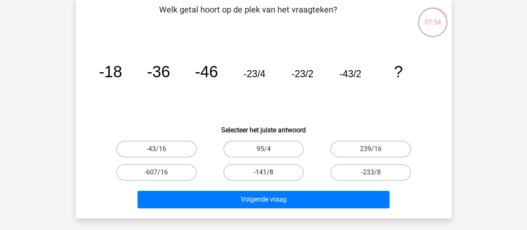
click at [260, 170] on label "-141/8" at bounding box center [263, 172] width 80 height 17
click at [263, 172] on input "-141/8" at bounding box center [265, 174] width 5 height 5
radio input "true"
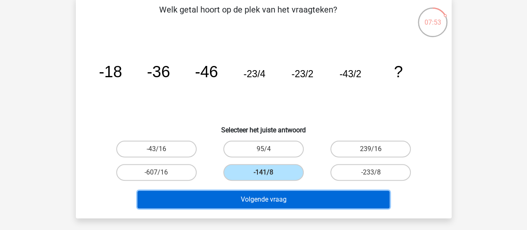
click at [279, 205] on button "Volgende vraag" at bounding box center [264, 199] width 252 height 18
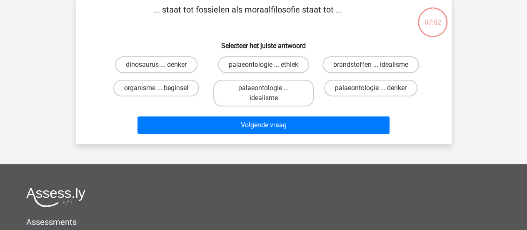
scroll to position [38, 0]
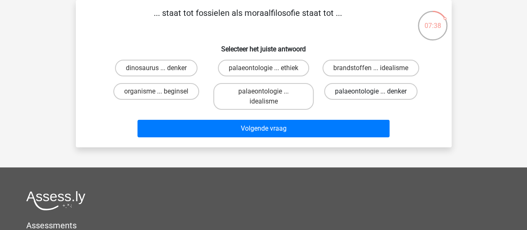
click at [358, 90] on label "palaeontologie ... denker" at bounding box center [370, 91] width 93 height 17
click at [371, 91] on input "palaeontologie ... denker" at bounding box center [373, 93] width 5 height 5
radio input "true"
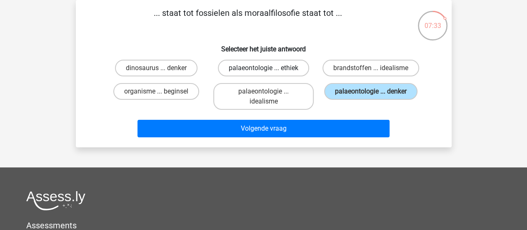
click at [293, 75] on label "palaeontologie ... ethiek" at bounding box center [263, 68] width 91 height 17
click at [269, 73] on input "palaeontologie ... ethiek" at bounding box center [265, 70] width 5 height 5
radio input "true"
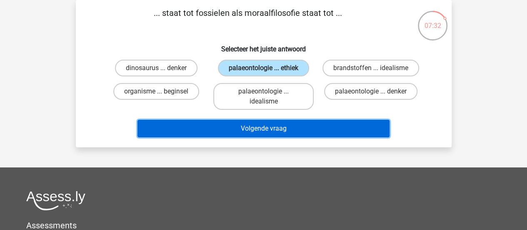
click at [312, 125] on button "Volgende vraag" at bounding box center [264, 129] width 252 height 18
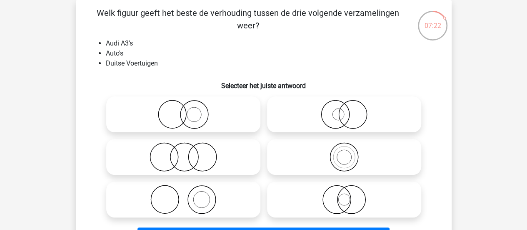
click at [334, 160] on icon at bounding box center [344, 156] width 148 height 29
click at [344, 153] on input "radio" at bounding box center [346, 149] width 5 height 5
radio input "true"
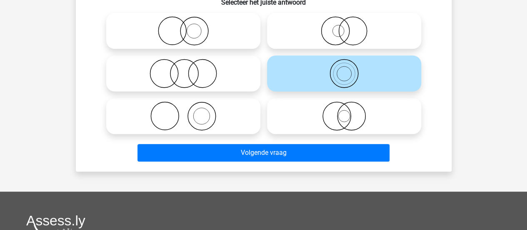
click at [323, 165] on div "Welk figuur geeft het beste de verhouding tussen de drie volgende verzamelingen…" at bounding box center [264, 44] width 376 height 255
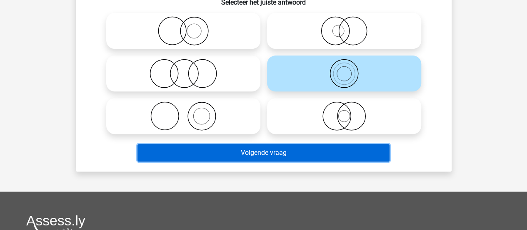
click at [321, 156] on button "Volgende vraag" at bounding box center [264, 153] width 252 height 18
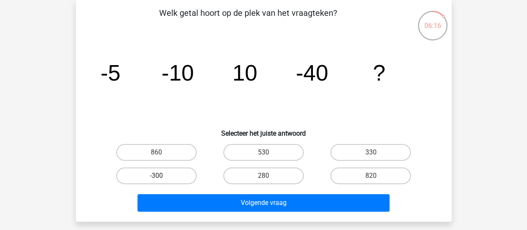
click at [189, 177] on label "-300" at bounding box center [156, 175] width 80 height 17
click at [162, 177] on input "-300" at bounding box center [158, 177] width 5 height 5
radio input "true"
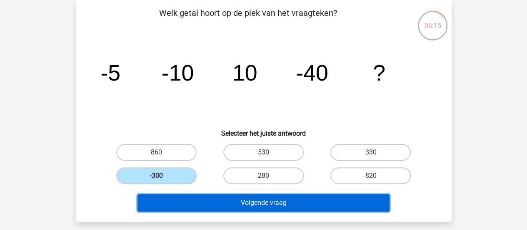
click at [223, 194] on button "Volgende vraag" at bounding box center [264, 203] width 252 height 18
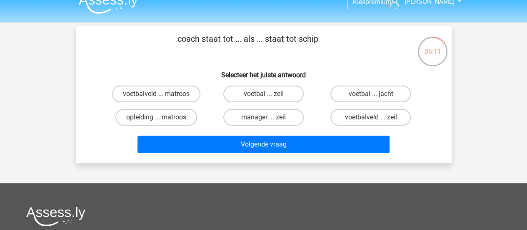
scroll to position [0, 0]
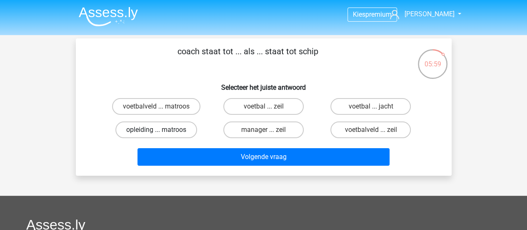
click at [181, 126] on label "opleiding ... matroos" at bounding box center [156, 129] width 82 height 17
click at [162, 130] on input "opleiding ... matroos" at bounding box center [158, 132] width 5 height 5
radio input "true"
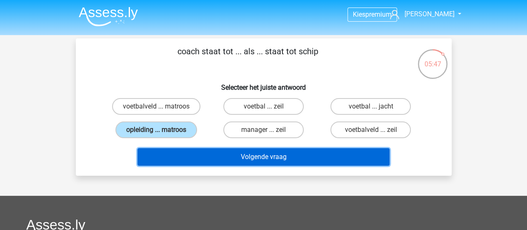
click at [208, 156] on button "Volgende vraag" at bounding box center [264, 157] width 252 height 18
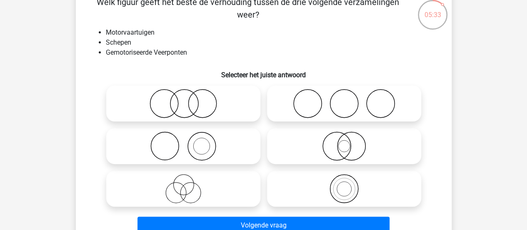
scroll to position [42, 0]
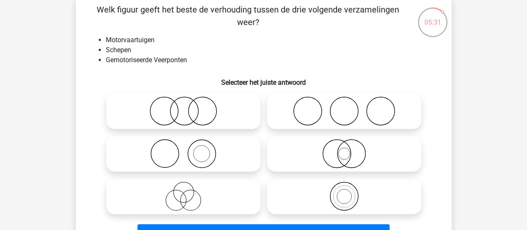
click at [357, 154] on icon at bounding box center [344, 153] width 148 height 29
click at [350, 149] on input "radio" at bounding box center [346, 146] width 5 height 5
radio input "true"
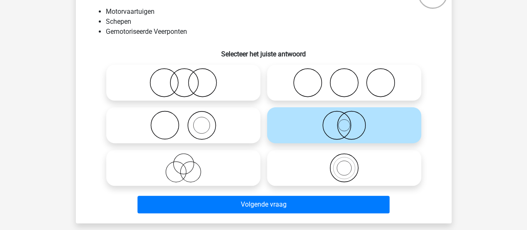
scroll to position [83, 0]
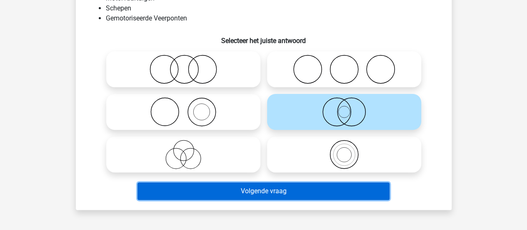
click at [219, 188] on button "Volgende vraag" at bounding box center [264, 191] width 252 height 18
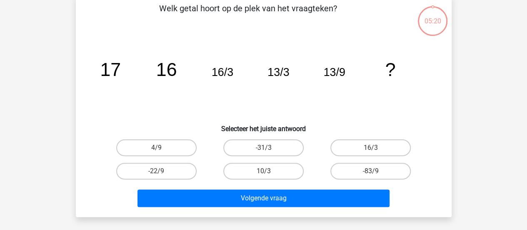
scroll to position [38, 0]
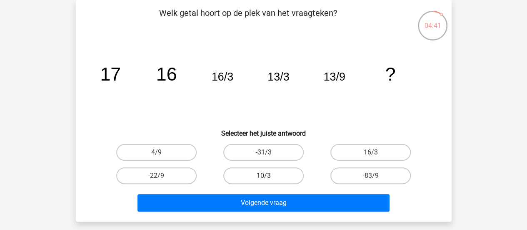
click at [283, 167] on label "10/3" at bounding box center [263, 175] width 80 height 17
click at [269, 175] on input "10/3" at bounding box center [265, 177] width 5 height 5
radio input "true"
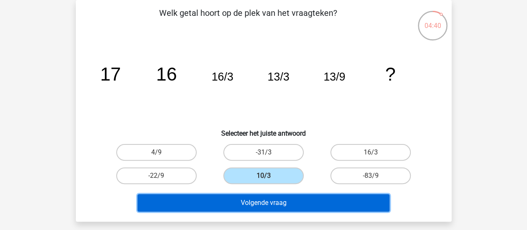
click at [305, 198] on button "Volgende vraag" at bounding box center [264, 203] width 252 height 18
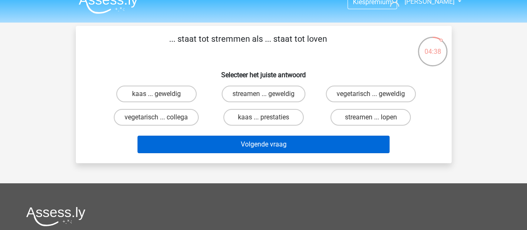
scroll to position [0, 0]
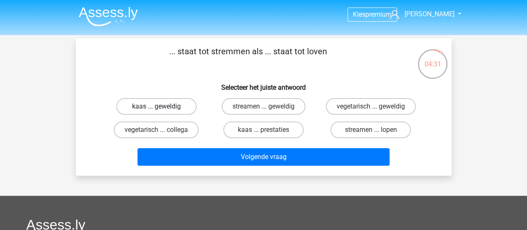
click at [184, 105] on label "kaas ... geweldig" at bounding box center [156, 106] width 80 height 17
click at [162, 106] on input "kaas ... geweldig" at bounding box center [158, 108] width 5 height 5
radio input "true"
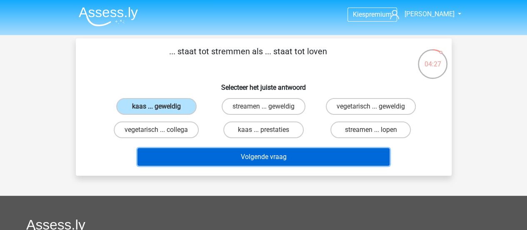
click at [233, 153] on button "Volgende vraag" at bounding box center [264, 157] width 252 height 18
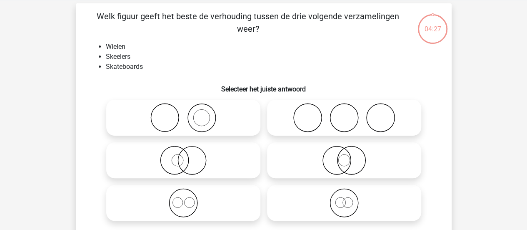
scroll to position [38, 0]
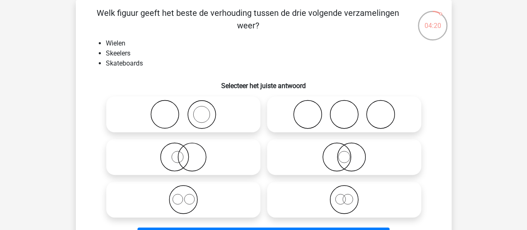
click at [201, 188] on icon at bounding box center [184, 199] width 148 height 29
click at [189, 190] on input "radio" at bounding box center [185, 192] width 5 height 5
radio input "true"
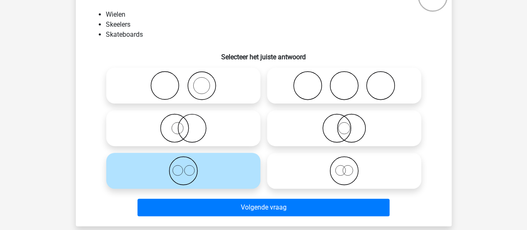
scroll to position [80, 0]
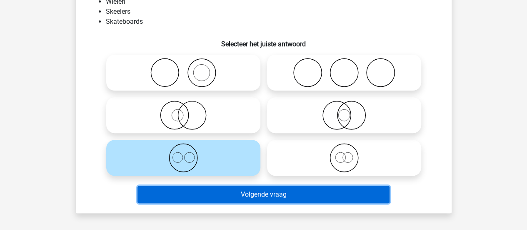
click at [255, 190] on button "Volgende vraag" at bounding box center [264, 194] width 252 height 18
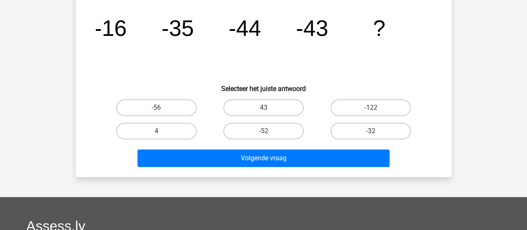
scroll to position [83, 0]
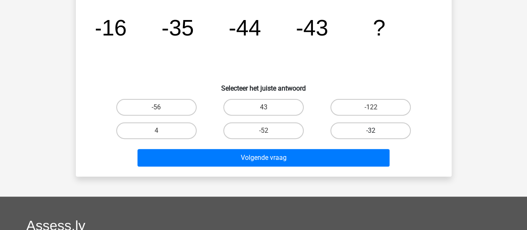
click at [358, 134] on label "-32" at bounding box center [370, 130] width 80 height 17
click at [371, 134] on input "-32" at bounding box center [373, 132] width 5 height 5
radio input "true"
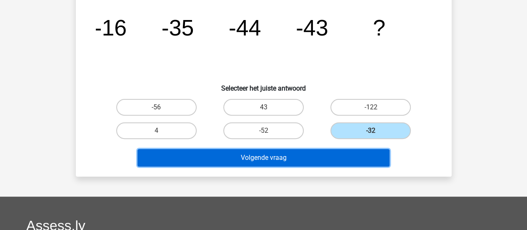
click at [352, 153] on button "Volgende vraag" at bounding box center [264, 158] width 252 height 18
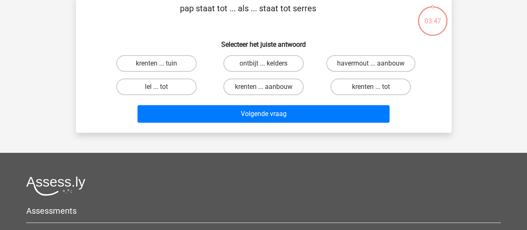
scroll to position [38, 0]
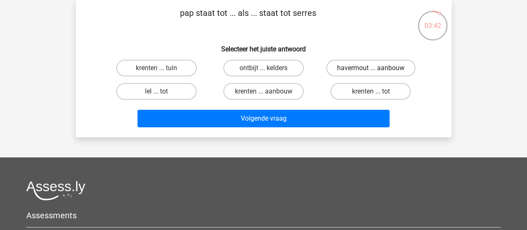
click at [397, 65] on label "havermout ... aanbouw" at bounding box center [370, 68] width 89 height 17
click at [376, 68] on input "havermout ... aanbouw" at bounding box center [373, 70] width 5 height 5
radio input "true"
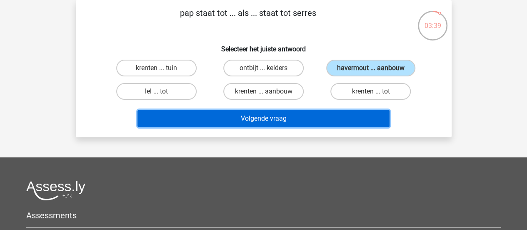
click at [294, 111] on button "Volgende vraag" at bounding box center [264, 119] width 252 height 18
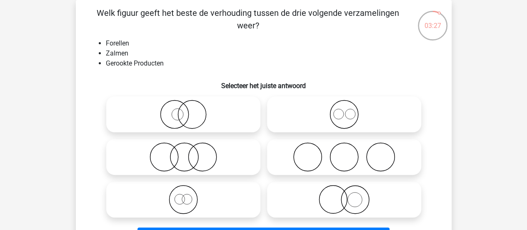
click at [203, 194] on icon at bounding box center [184, 199] width 148 height 29
click at [189, 194] on input "radio" at bounding box center [185, 192] width 5 height 5
radio input "true"
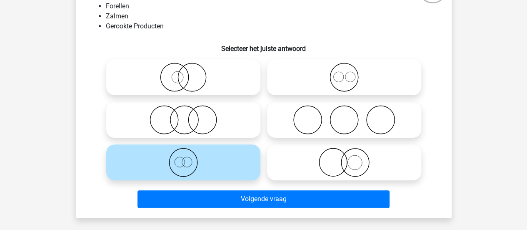
scroll to position [83, 0]
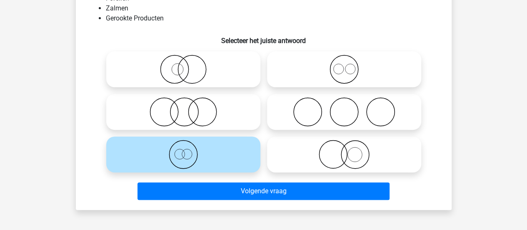
click at [313, 78] on icon at bounding box center [344, 69] width 148 height 29
click at [344, 65] on input "radio" at bounding box center [346, 62] width 5 height 5
radio input "true"
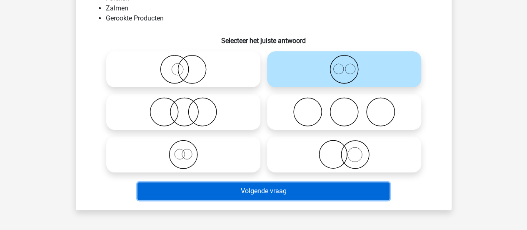
click at [299, 191] on button "Volgende vraag" at bounding box center [264, 191] width 252 height 18
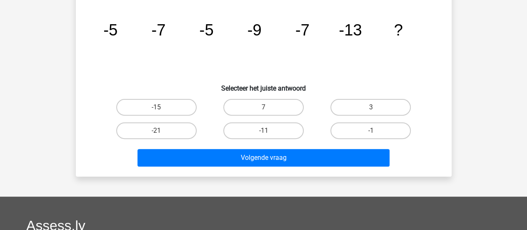
scroll to position [38, 0]
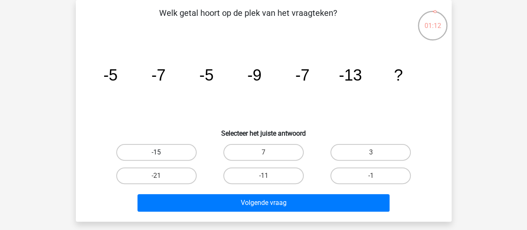
click at [189, 153] on label "-15" at bounding box center [156, 152] width 80 height 17
click at [162, 153] on input "-15" at bounding box center [158, 154] width 5 height 5
radio input "true"
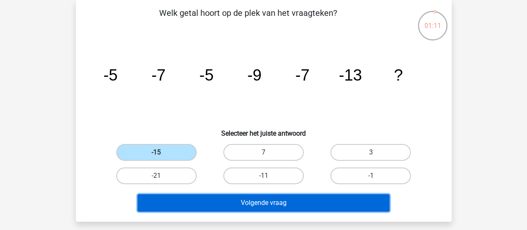
click at [217, 196] on button "Volgende vraag" at bounding box center [264, 203] width 252 height 18
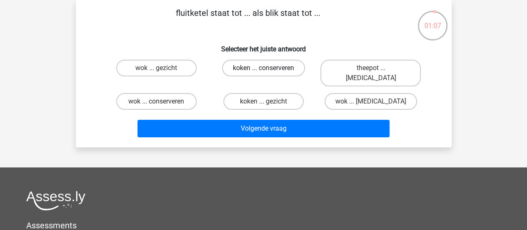
click at [262, 71] on label "koken ... conserveren" at bounding box center [263, 68] width 83 height 17
click at [263, 71] on input "koken ... conserveren" at bounding box center [265, 70] width 5 height 5
radio input "true"
click at [180, 95] on label "wok ... conserveren" at bounding box center [156, 101] width 80 height 17
click at [162, 101] on input "wok ... conserveren" at bounding box center [158, 103] width 5 height 5
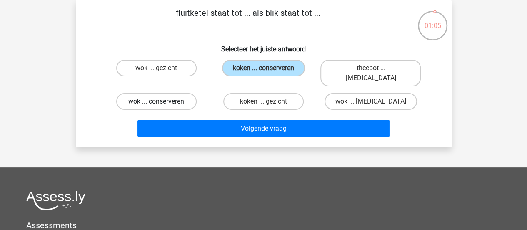
radio input "true"
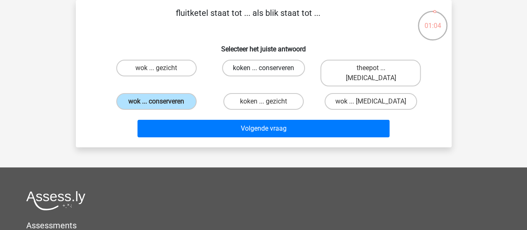
click at [254, 71] on label "koken ... conserveren" at bounding box center [263, 68] width 83 height 17
click at [263, 71] on input "koken ... conserveren" at bounding box center [265, 70] width 5 height 5
radio input "true"
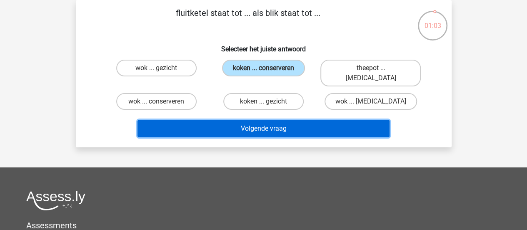
click at [265, 120] on button "Volgende vraag" at bounding box center [264, 129] width 252 height 18
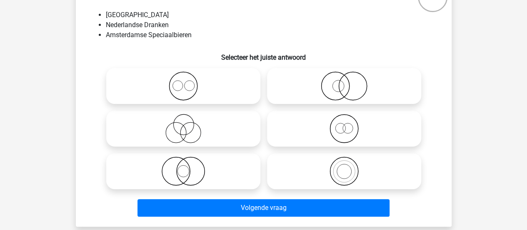
scroll to position [80, 0]
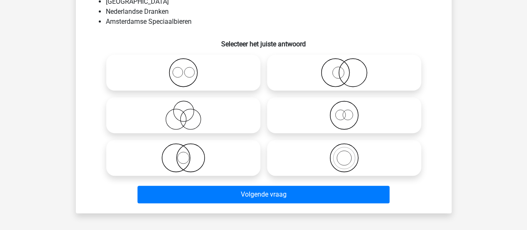
click at [223, 147] on icon at bounding box center [184, 157] width 148 height 29
click at [189, 148] on input "radio" at bounding box center [185, 150] width 5 height 5
radio input "true"
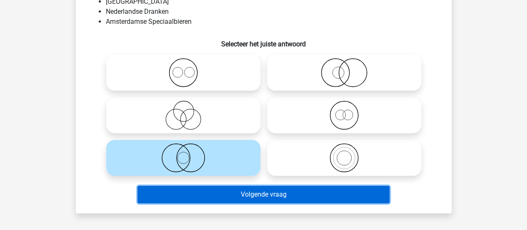
click at [246, 193] on button "Volgende vraag" at bounding box center [264, 194] width 252 height 18
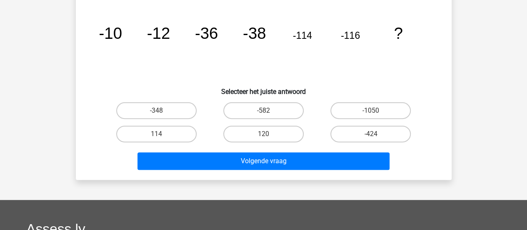
scroll to position [38, 0]
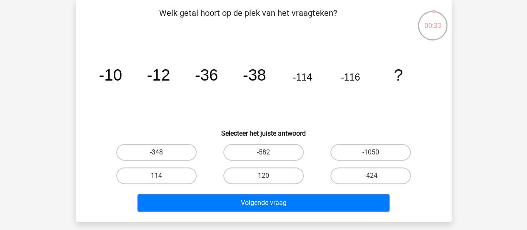
click at [186, 149] on label "-348" at bounding box center [156, 152] width 80 height 17
click at [162, 152] on input "-348" at bounding box center [158, 154] width 5 height 5
radio input "true"
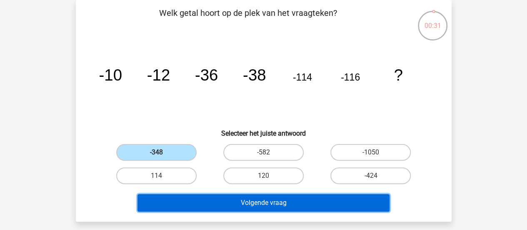
click at [211, 199] on button "Volgende vraag" at bounding box center [264, 203] width 252 height 18
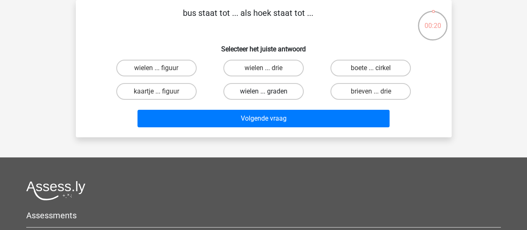
click at [284, 95] on label "wielen ... graden" at bounding box center [263, 91] width 80 height 17
click at [269, 95] on input "wielen ... graden" at bounding box center [265, 93] width 5 height 5
radio input "true"
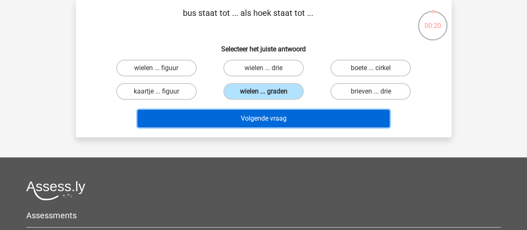
click at [278, 116] on button "Volgende vraag" at bounding box center [264, 119] width 252 height 18
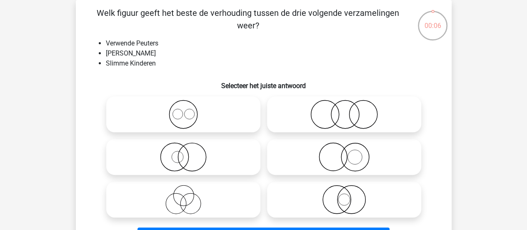
click at [215, 157] on icon at bounding box center [184, 156] width 148 height 29
click at [189, 153] on input "radio" at bounding box center [185, 149] width 5 height 5
radio input "true"
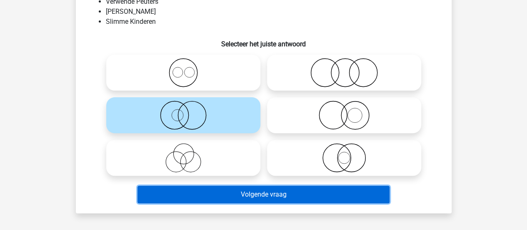
click at [283, 188] on button "Volgende vraag" at bounding box center [264, 194] width 252 height 18
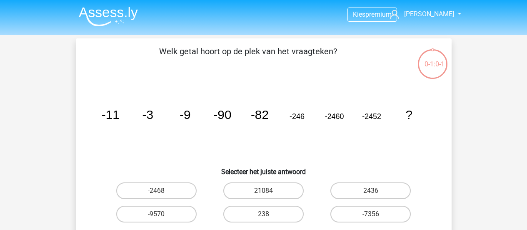
scroll to position [38, 0]
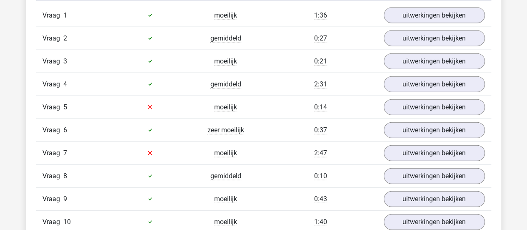
scroll to position [958, 0]
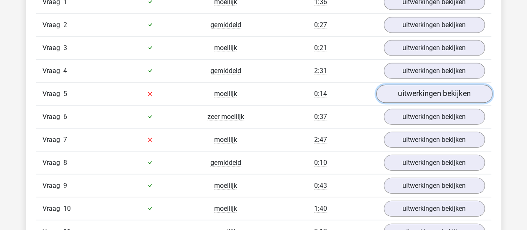
click at [418, 91] on link "uitwerkingen bekijken" at bounding box center [434, 94] width 116 height 18
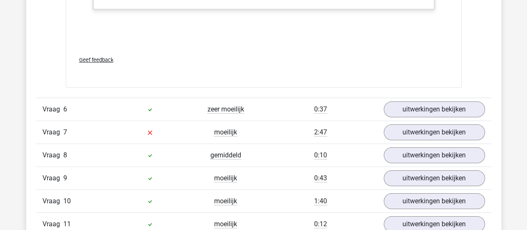
scroll to position [1417, 0]
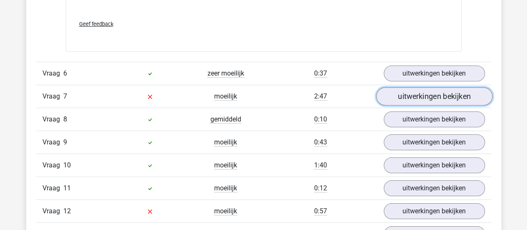
click at [415, 92] on link "uitwerkingen bekijken" at bounding box center [434, 96] width 116 height 18
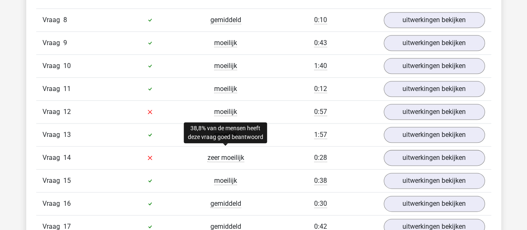
scroll to position [2042, 0]
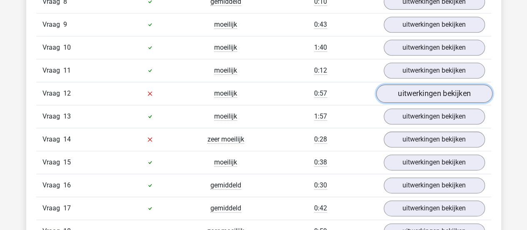
click at [416, 87] on link "uitwerkingen bekijken" at bounding box center [434, 93] width 116 height 18
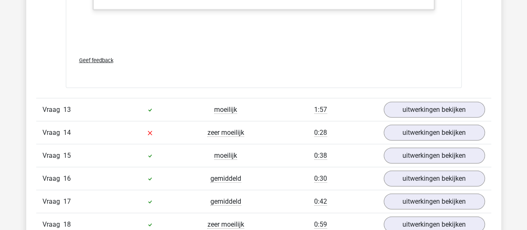
scroll to position [2625, 0]
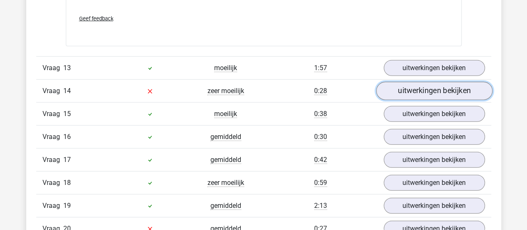
click at [393, 82] on link "uitwerkingen bekijken" at bounding box center [434, 91] width 116 height 18
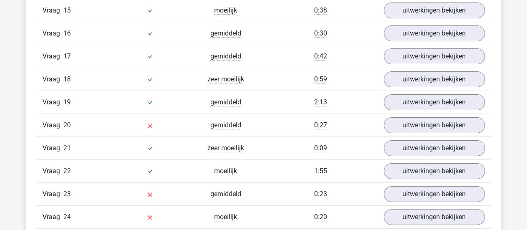
scroll to position [3167, 0]
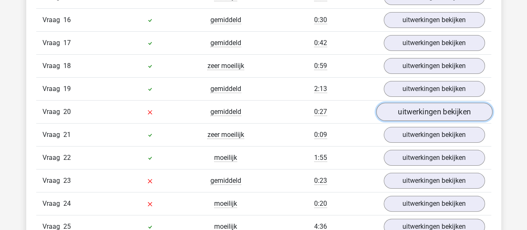
click at [403, 103] on link "uitwerkingen bekijken" at bounding box center [434, 112] width 116 height 18
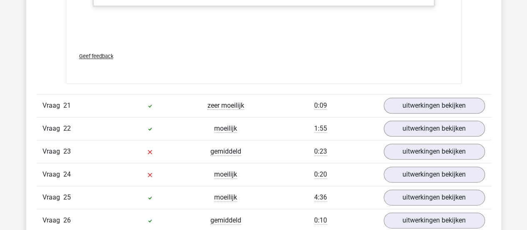
scroll to position [3709, 0]
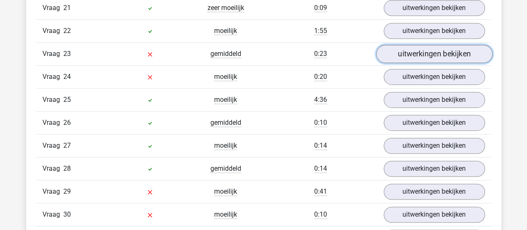
click at [394, 45] on link "uitwerkingen bekijken" at bounding box center [434, 54] width 116 height 18
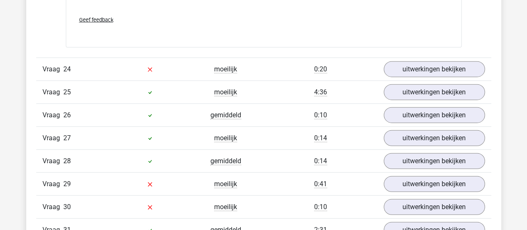
scroll to position [4084, 0]
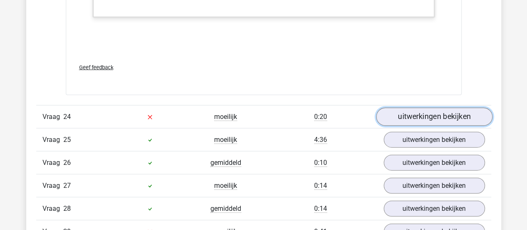
click at [398, 108] on link "uitwerkingen bekijken" at bounding box center [434, 117] width 116 height 18
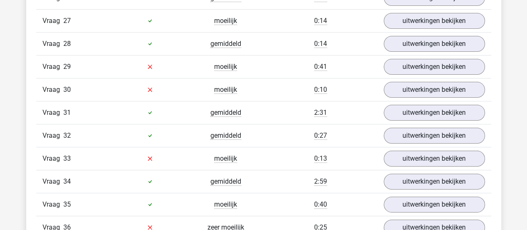
scroll to position [4792, 0]
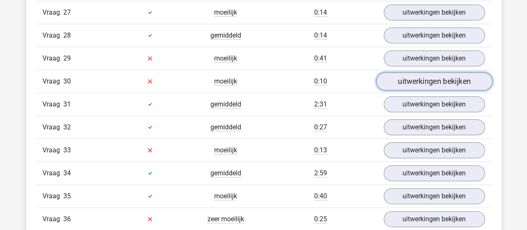
click at [405, 72] on link "uitwerkingen bekijken" at bounding box center [434, 81] width 116 height 18
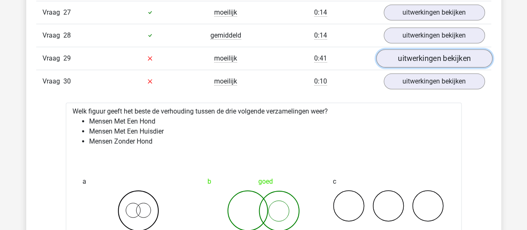
click at [389, 49] on link "uitwerkingen bekijken" at bounding box center [434, 58] width 116 height 18
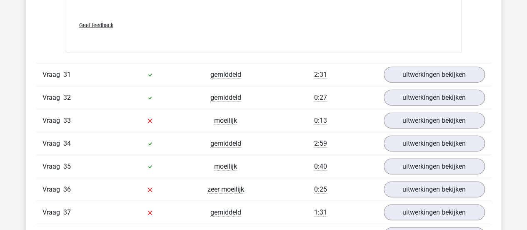
scroll to position [5793, 0]
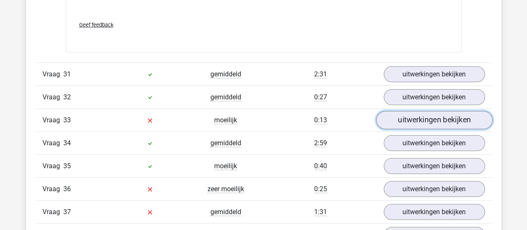
click at [410, 111] on link "uitwerkingen bekijken" at bounding box center [434, 120] width 116 height 18
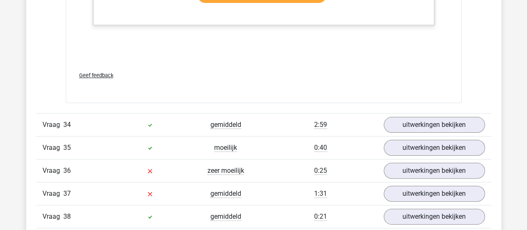
scroll to position [6376, 0]
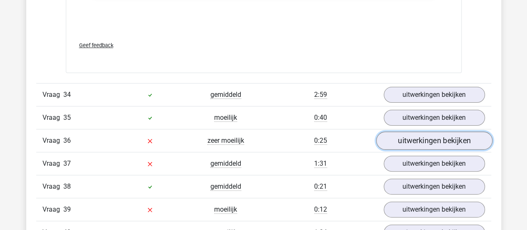
click at [405, 131] on link "uitwerkingen bekijken" at bounding box center [434, 140] width 116 height 18
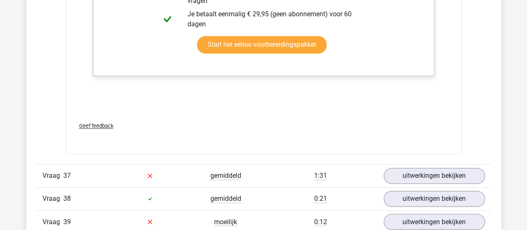
scroll to position [6959, 0]
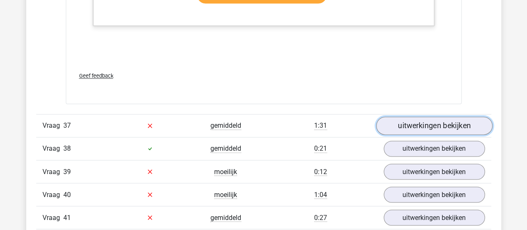
click at [406, 116] on link "uitwerkingen bekijken" at bounding box center [434, 125] width 116 height 18
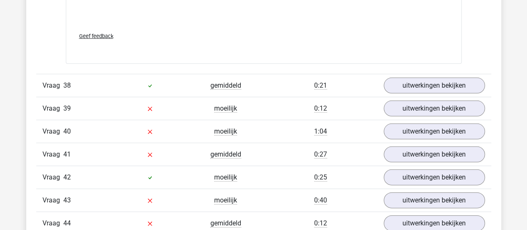
scroll to position [7543, 0]
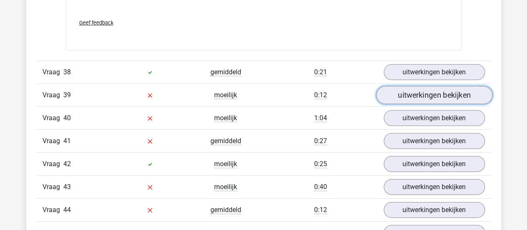
click at [405, 86] on link "uitwerkingen bekijken" at bounding box center [434, 95] width 116 height 18
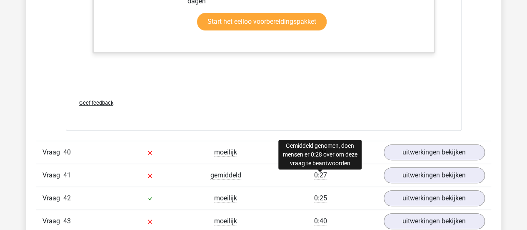
scroll to position [8085, 0]
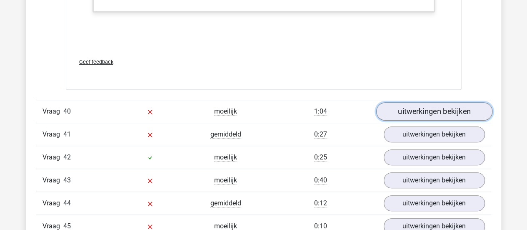
click at [408, 103] on link "uitwerkingen bekijken" at bounding box center [434, 112] width 116 height 18
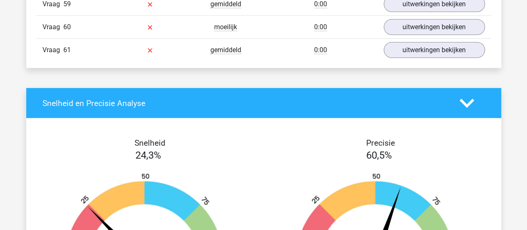
scroll to position [9168, 0]
